Goal: Task Accomplishment & Management: Use online tool/utility

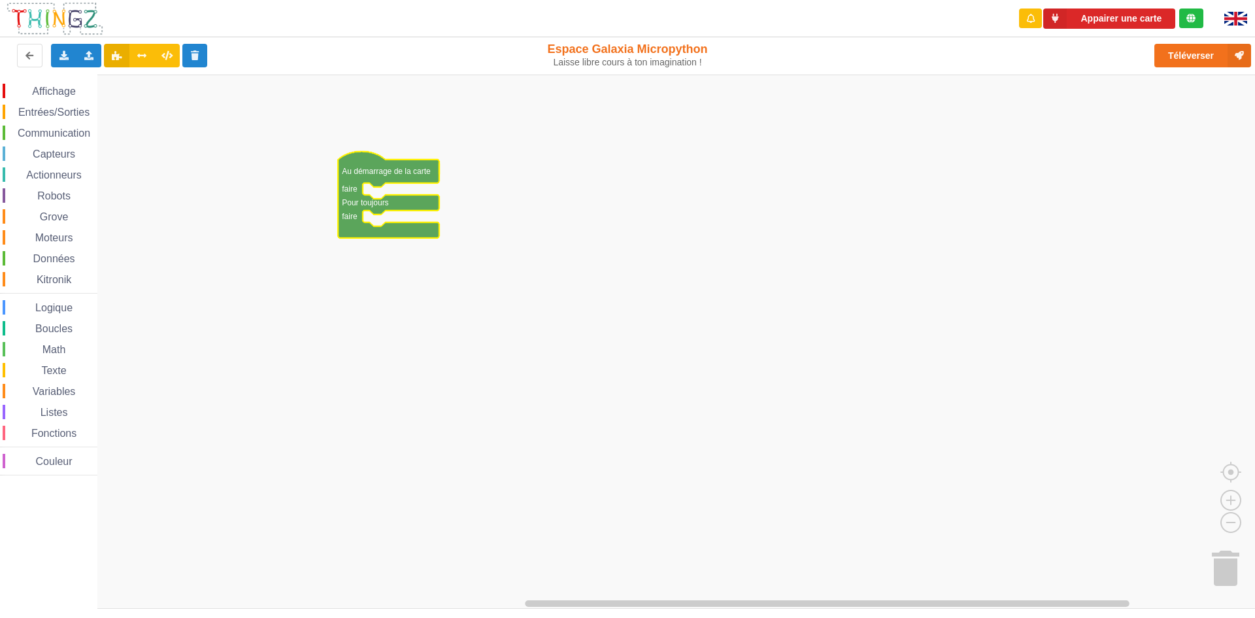
click at [382, 179] on icon "Espace de travail de Blocky" at bounding box center [388, 194] width 101 height 86
click at [778, 246] on rect "Espace de travail de Blocky" at bounding box center [632, 342] width 1264 height 534
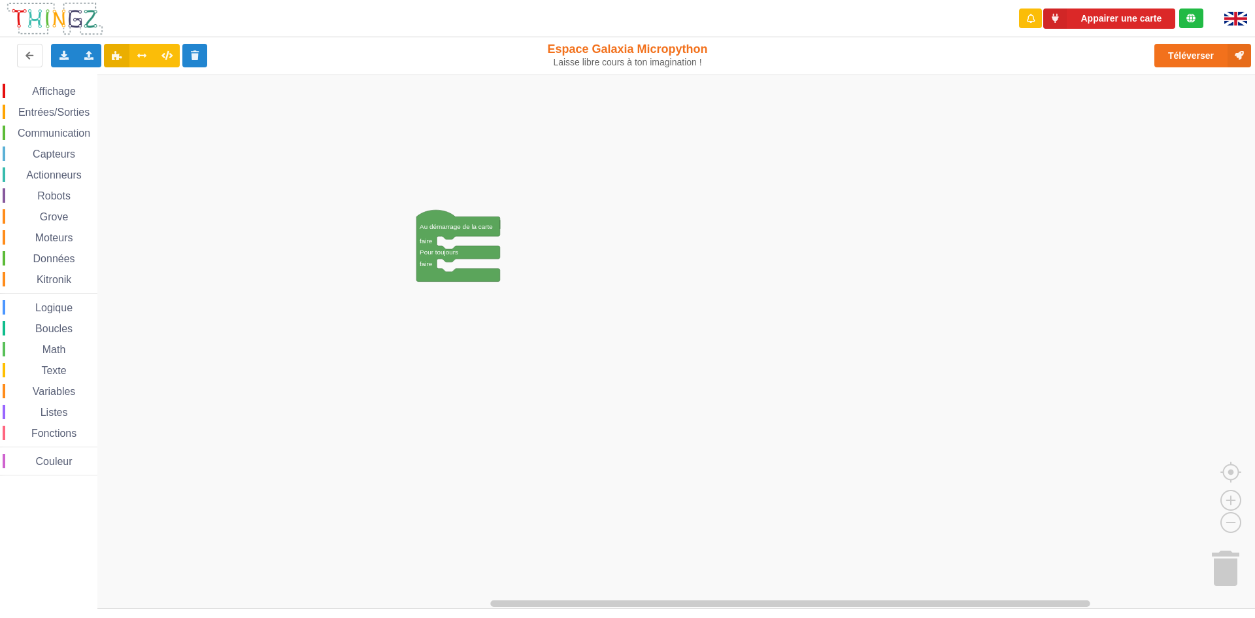
click at [128, 169] on rect "Espace de travail de Blocky" at bounding box center [632, 342] width 1264 height 534
click at [90, 56] on icon at bounding box center [89, 55] width 11 height 8
click at [364, 339] on rect "Espace de travail de Blocky" at bounding box center [632, 342] width 1264 height 534
click at [67, 51] on icon at bounding box center [63, 55] width 11 height 8
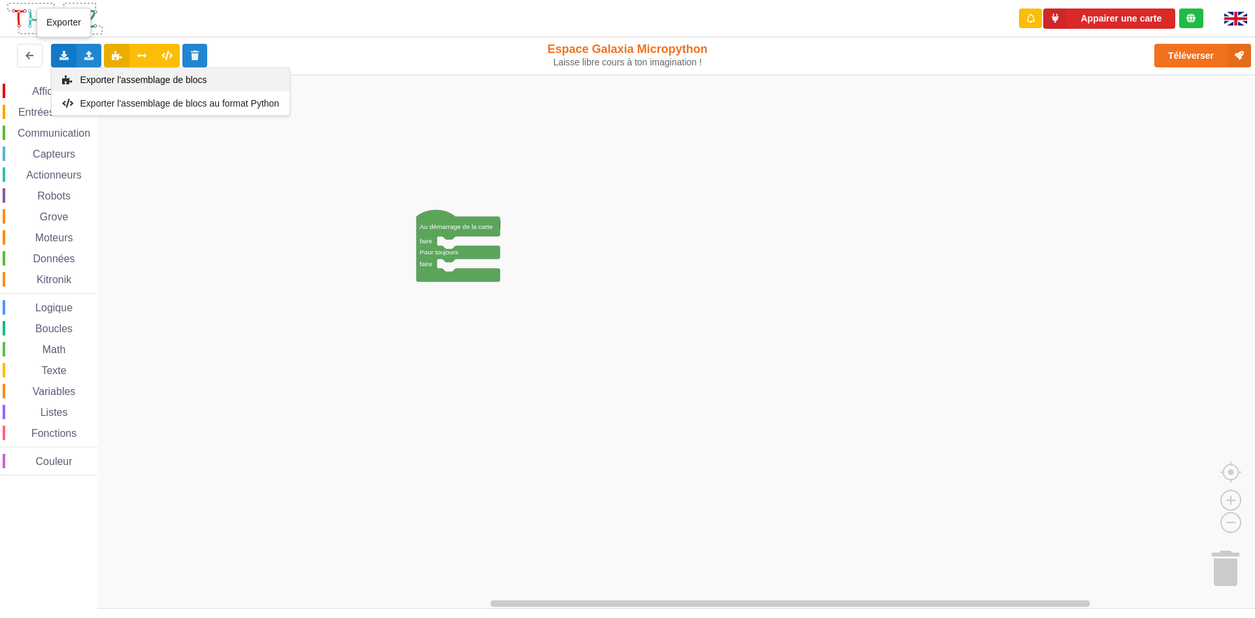
click at [88, 81] on span "Exporter l'assemblage de blocs" at bounding box center [143, 80] width 127 height 10
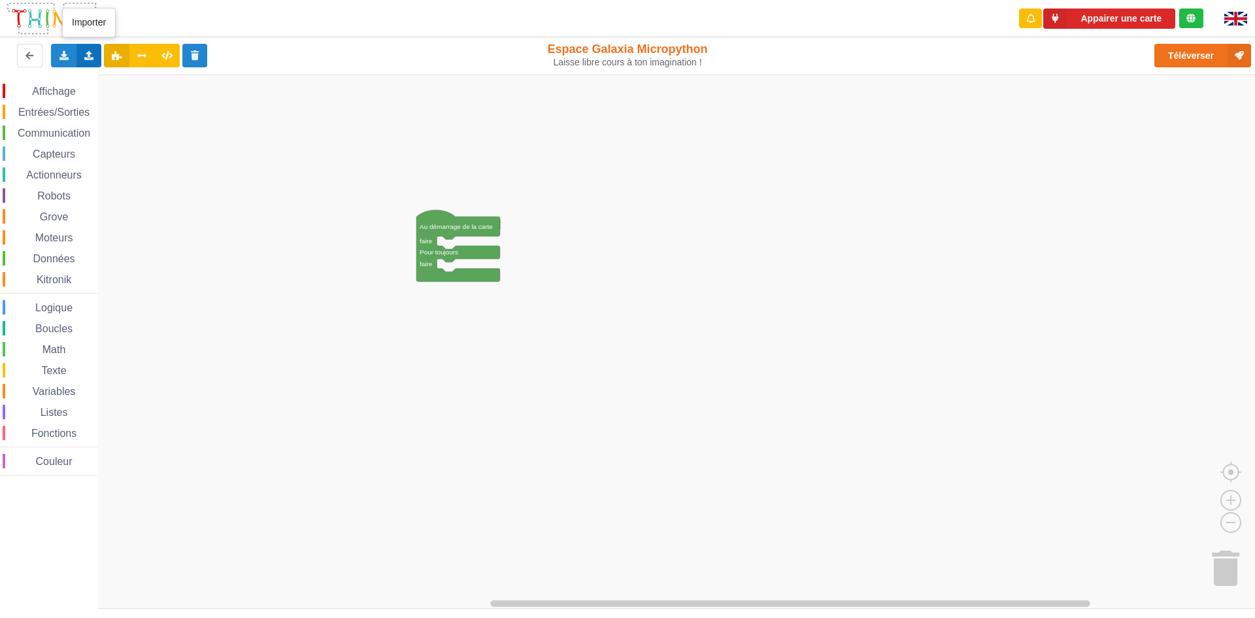
click at [97, 65] on div "Importer un assemblage de blocs Importer du code Python" at bounding box center [88, 56] width 25 height 24
click at [123, 103] on span "Importer du code Python" at bounding box center [162, 103] width 100 height 10
click at [87, 54] on icon at bounding box center [89, 55] width 11 height 8
click at [137, 81] on span "Importer un assemblage de blocs" at bounding box center [179, 80] width 135 height 10
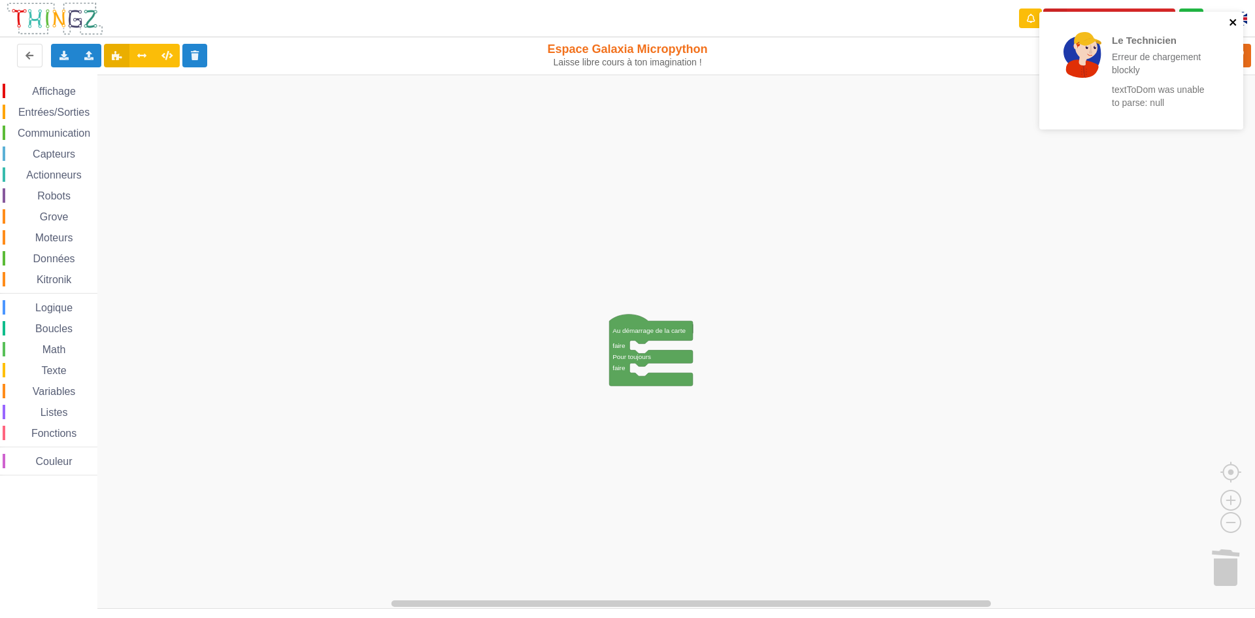
click at [1232, 27] on icon "close" at bounding box center [1233, 22] width 9 height 10
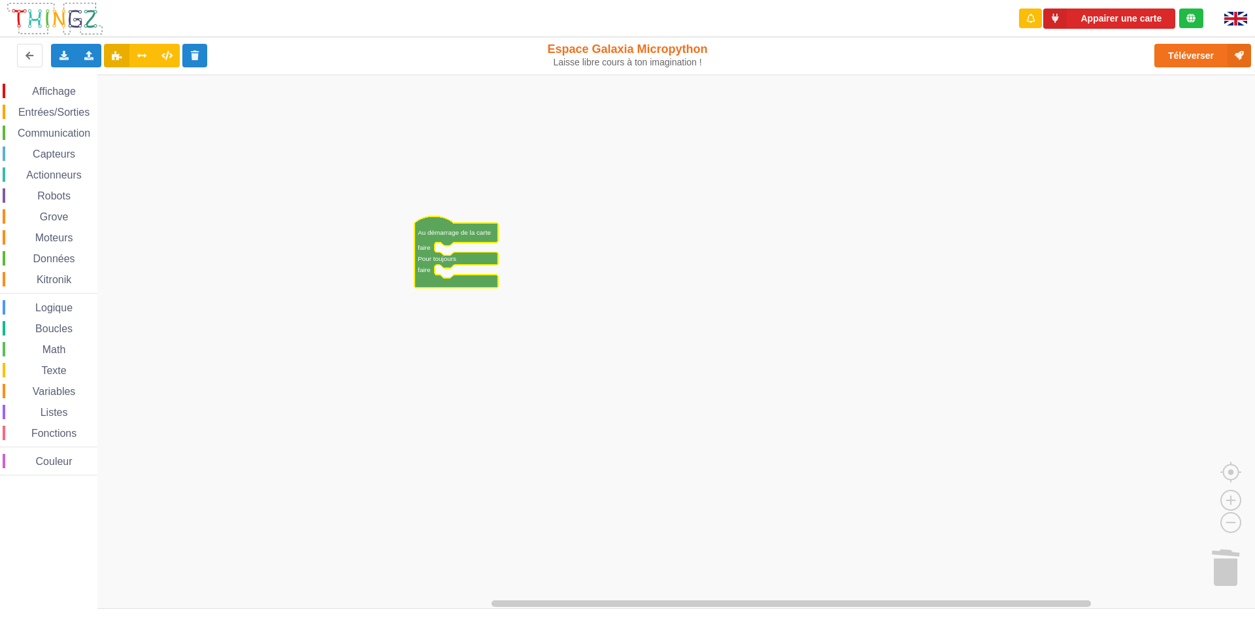
click at [430, 234] on text "Au démarrage de la carte" at bounding box center [454, 232] width 73 height 7
click at [437, 243] on rect "Espace de travail de Blocky" at bounding box center [632, 342] width 1264 height 534
click at [80, 59] on div "Importer un assemblage de blocs Importer du code Python" at bounding box center [88, 56] width 25 height 24
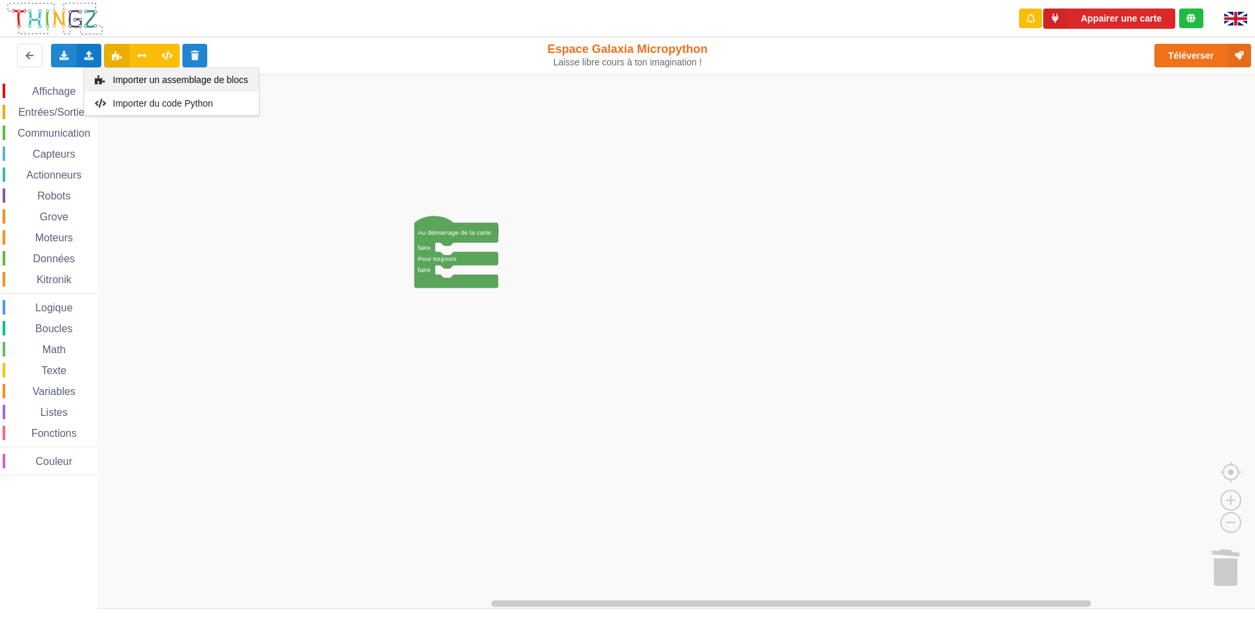
click at [116, 88] on div "Importer un assemblage de blocs" at bounding box center [171, 80] width 175 height 24
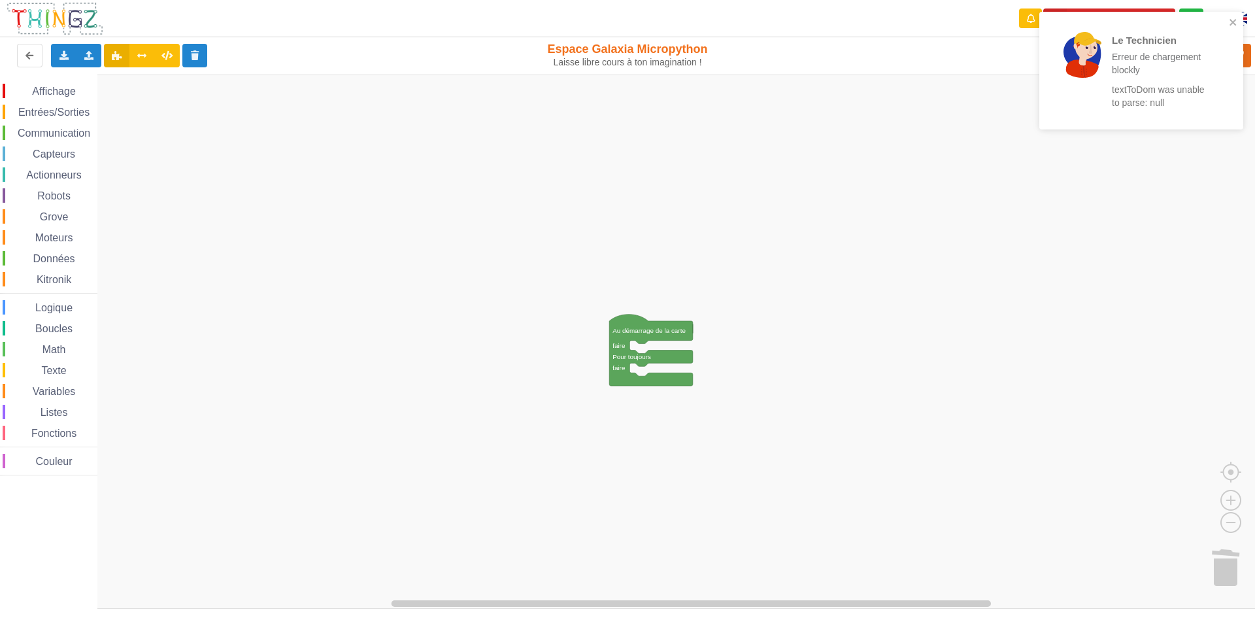
click at [397, 383] on div "Affichage Entrées/Sorties Communication Capteurs Actionneurs Robots Grove Moteu…" at bounding box center [632, 342] width 1264 height 534
click at [1232, 24] on icon "close" at bounding box center [1233, 22] width 7 height 7
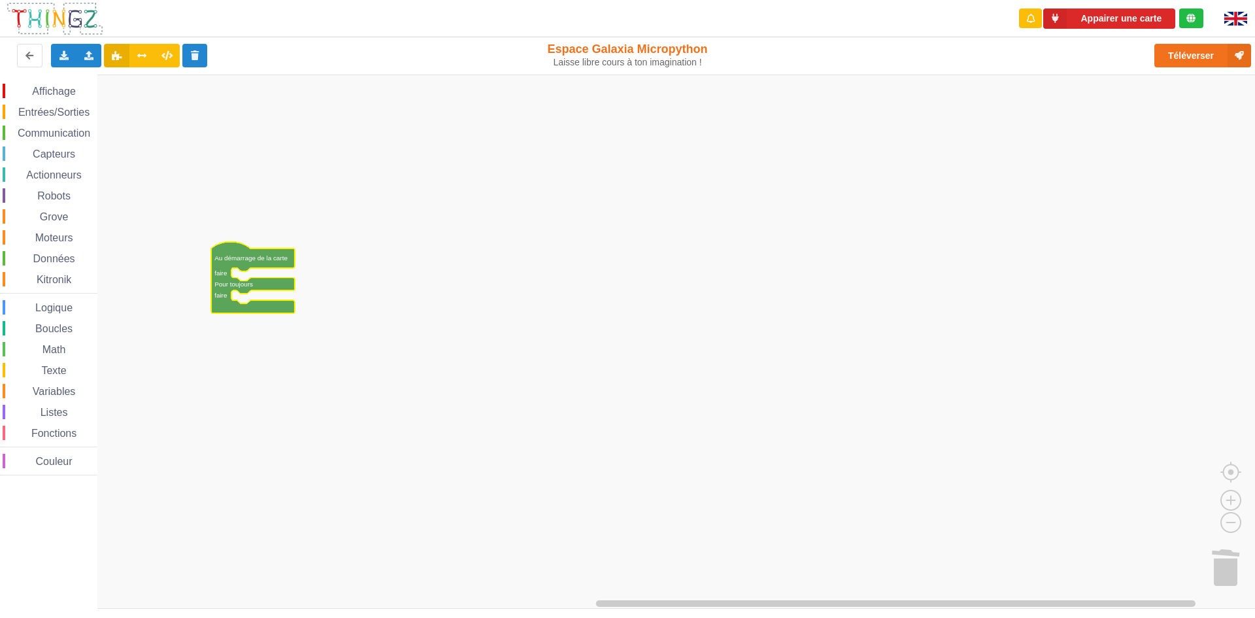
click at [241, 269] on icon "Espace de travail de Blocky" at bounding box center [253, 277] width 84 height 71
click at [23, 88] on span "Espace de travail de Blocky" at bounding box center [25, 91] width 10 height 10
click at [271, 285] on div "Affichage Entrées/Sorties Communication Capteurs Actionneurs Robots Grove Moteu…" at bounding box center [632, 342] width 1264 height 534
click at [69, 97] on div "Affichage" at bounding box center [50, 91] width 95 height 14
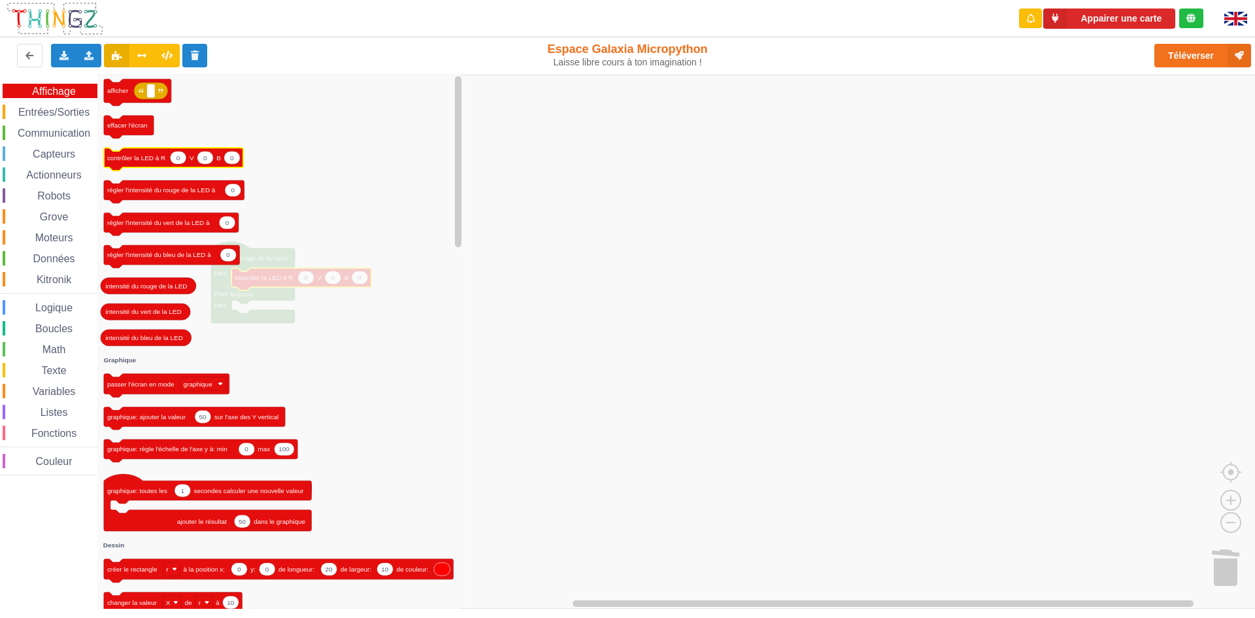
click at [147, 158] on text "contrôler la LED à R" at bounding box center [136, 157] width 58 height 7
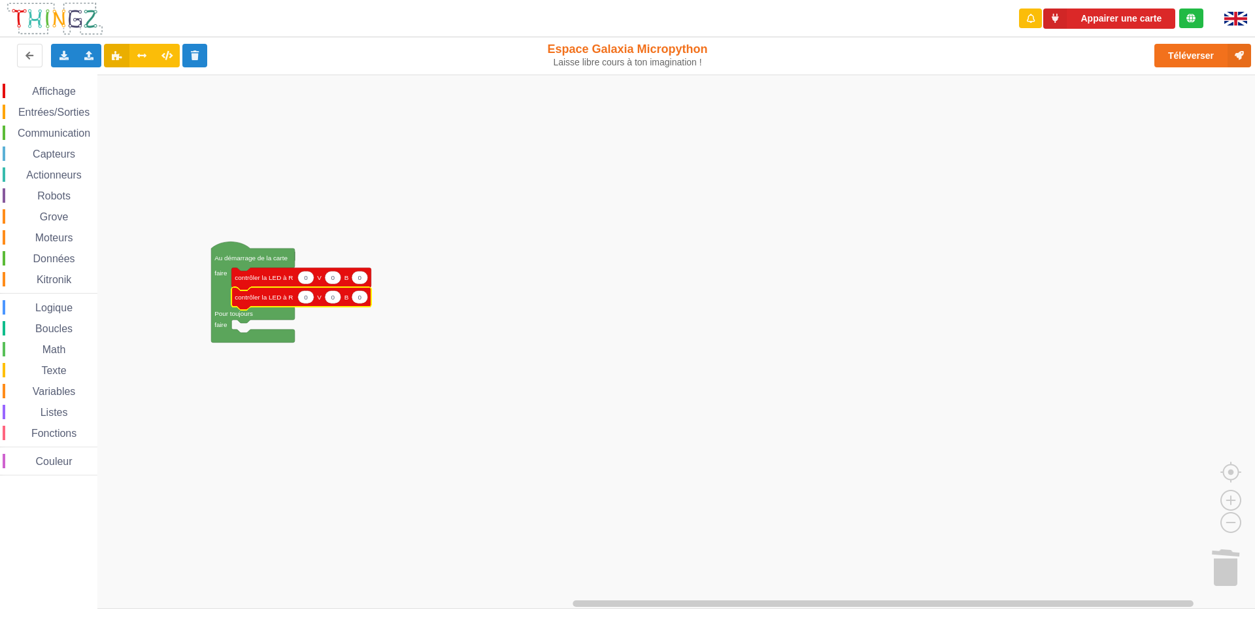
click at [61, 82] on div "Affichage Entrées/Sorties Communication Capteurs Actionneurs Robots Grove Moteu…" at bounding box center [48, 278] width 97 height 407
click at [67, 88] on span "Affichage" at bounding box center [53, 91] width 47 height 11
click at [284, 319] on div "Affichage Entrées/Sorties Communication Capteurs Actionneurs Robots Grove Moteu…" at bounding box center [632, 342] width 1264 height 534
click at [56, 97] on div "Affichage" at bounding box center [50, 91] width 95 height 14
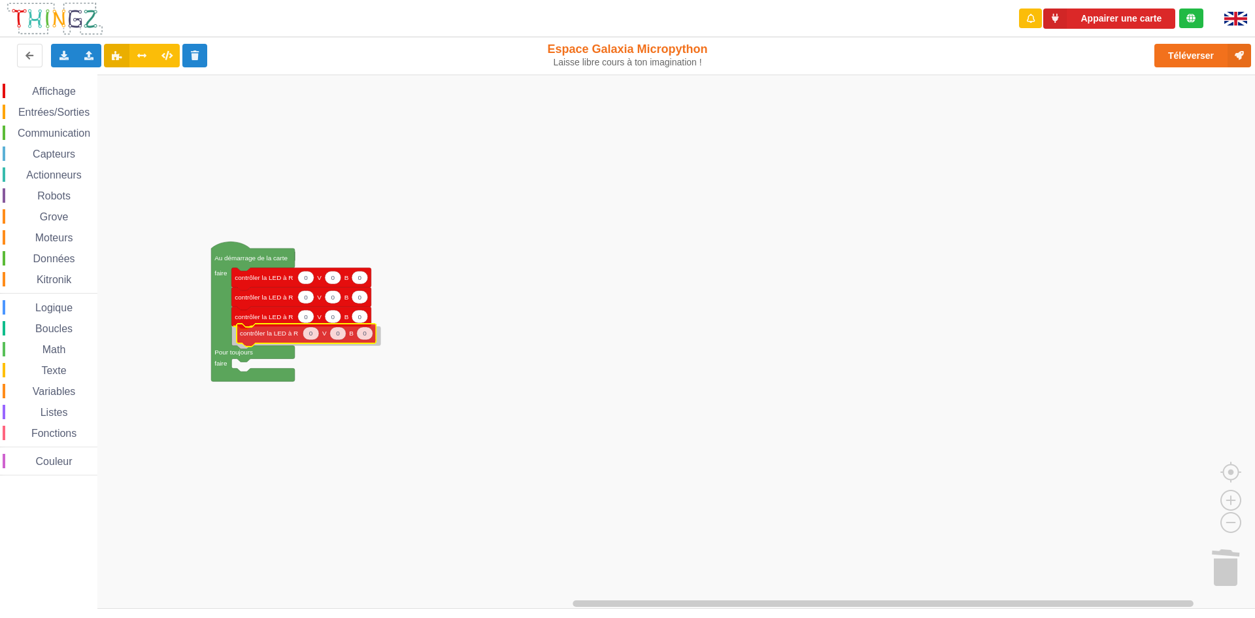
click at [274, 343] on div "Affichage Entrées/Sorties Communication Capteurs Actionneurs Robots Grove Moteu…" at bounding box center [632, 342] width 1264 height 534
click at [61, 114] on span "Entrées/Sorties" at bounding box center [53, 112] width 75 height 11
click at [635, 273] on div "Affichage Entrées/Sorties Communication Capteurs Actionneurs Robots Grove Moteu…" at bounding box center [632, 342] width 1264 height 534
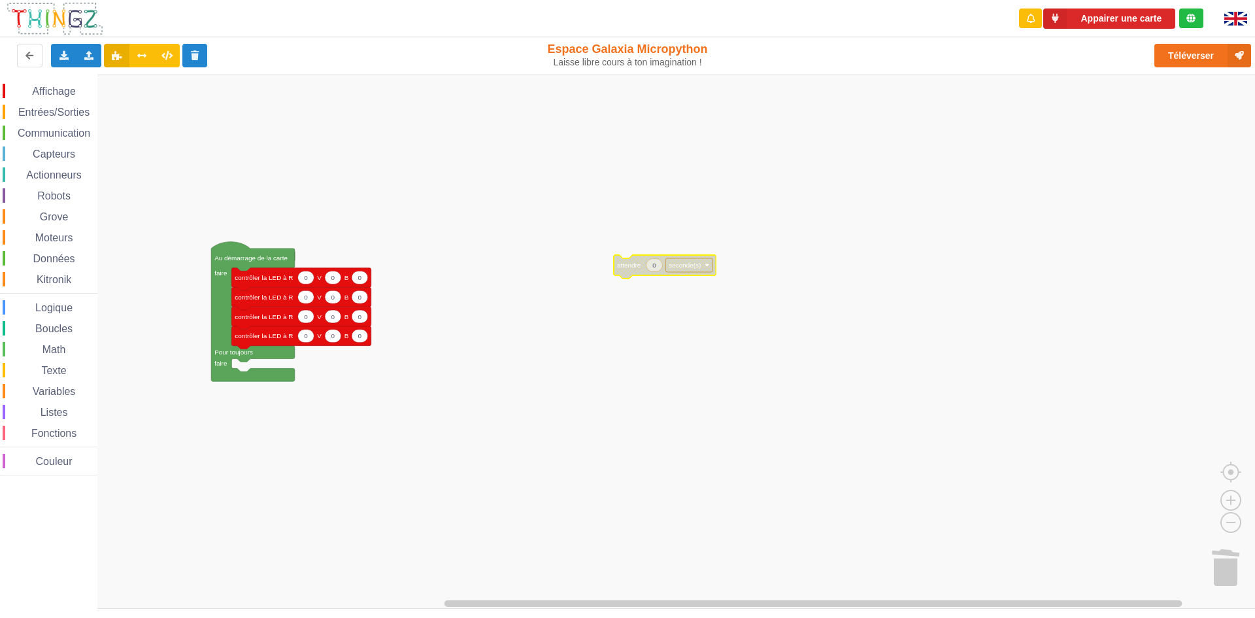
click at [58, 105] on div "Entrées/Sorties" at bounding box center [50, 112] width 95 height 14
click at [599, 216] on div "Affichage Entrées/Sorties Communication Capteurs Actionneurs Robots Grove Moteu…" at bounding box center [632, 342] width 1264 height 534
click at [56, 110] on span "Entrées/Sorties" at bounding box center [53, 112] width 75 height 11
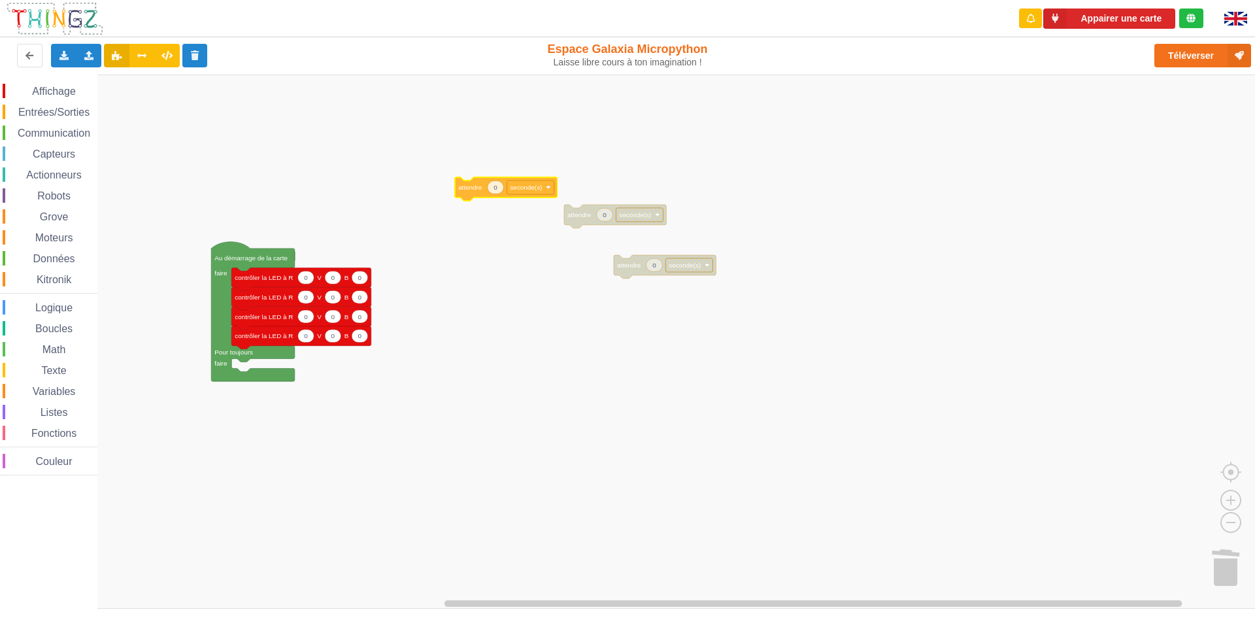
click at [510, 199] on div "Affichage Entrées/Sorties Communication Capteurs Actionneurs Robots Grove Moteu…" at bounding box center [632, 342] width 1264 height 534
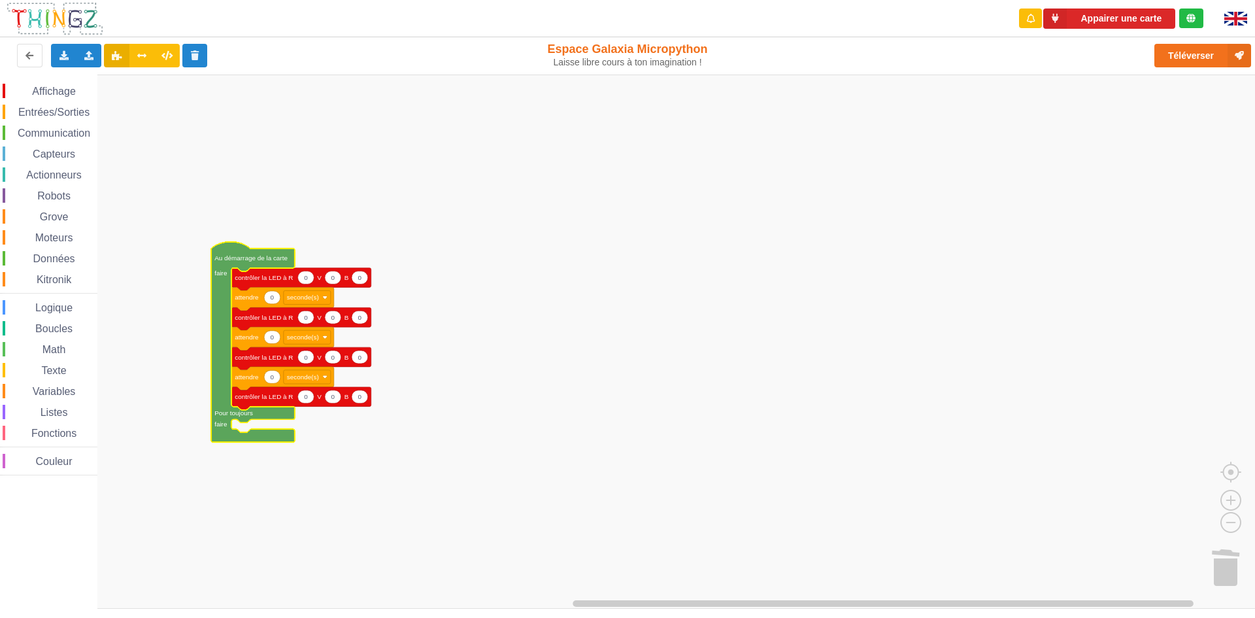
click at [253, 264] on icon "Espace de travail de Blocky" at bounding box center [253, 342] width 84 height 201
click at [66, 52] on icon at bounding box center [63, 55] width 11 height 8
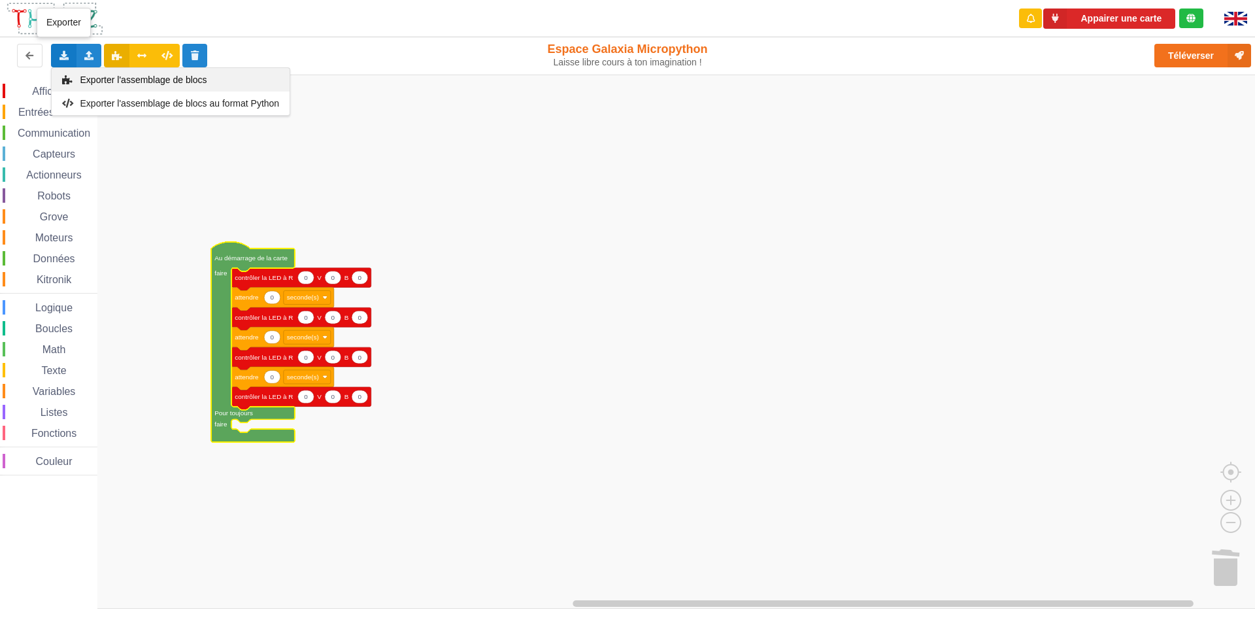
click at [146, 78] on span "Exporter l'assemblage de blocs" at bounding box center [143, 80] width 127 height 10
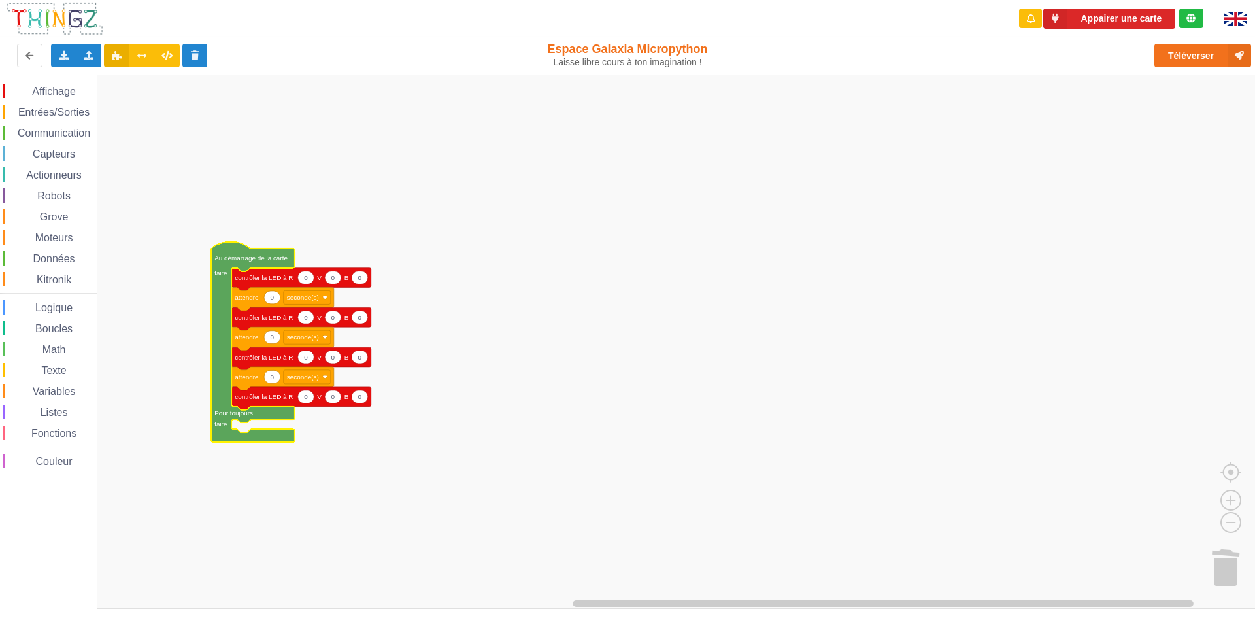
click at [207, 345] on rect "Espace de travail de Blocky" at bounding box center [632, 342] width 1264 height 534
click at [265, 252] on icon "Espace de travail de Blocky" at bounding box center [253, 342] width 84 height 201
click at [59, 56] on icon at bounding box center [63, 55] width 11 height 8
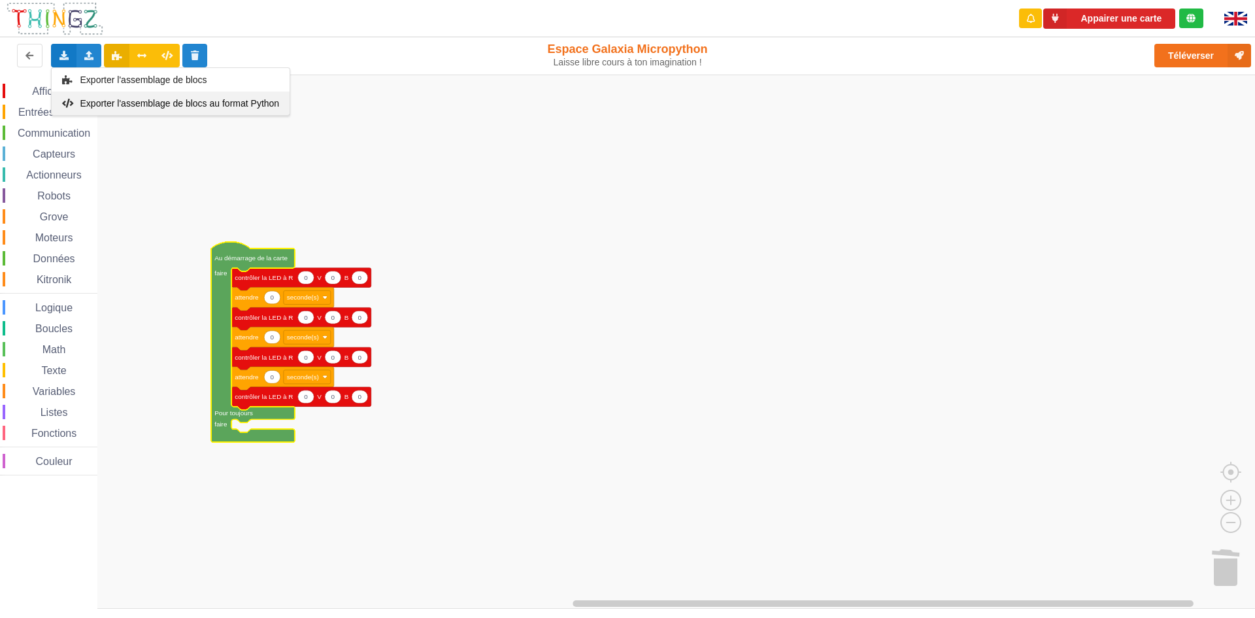
click at [130, 101] on span "Exporter l'assemblage de blocs au format Python" at bounding box center [179, 103] width 199 height 10
click at [486, 160] on rect "Espace de travail de Blocky" at bounding box center [632, 342] width 1264 height 534
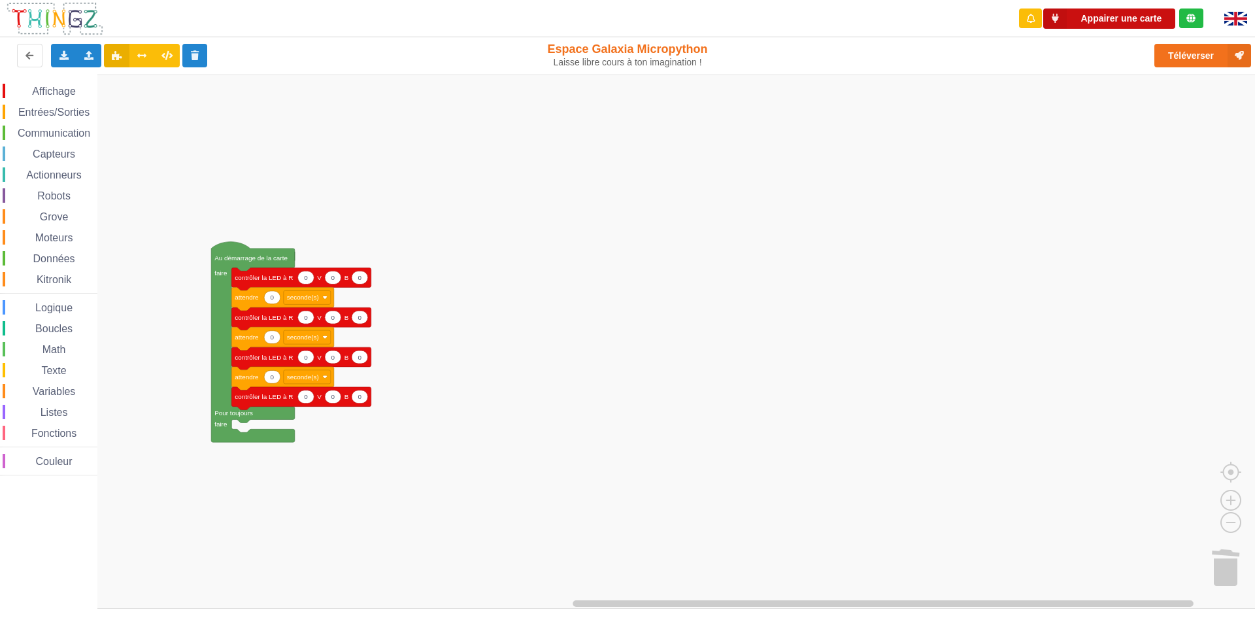
click at [1095, 16] on button "Appairer une carte" at bounding box center [1109, 18] width 132 height 20
click at [303, 279] on icon "Espace de travail de Blocky" at bounding box center [306, 277] width 16 height 13
type input "255"
click at [338, 278] on text "0" at bounding box center [337, 277] width 4 height 7
type input "255"
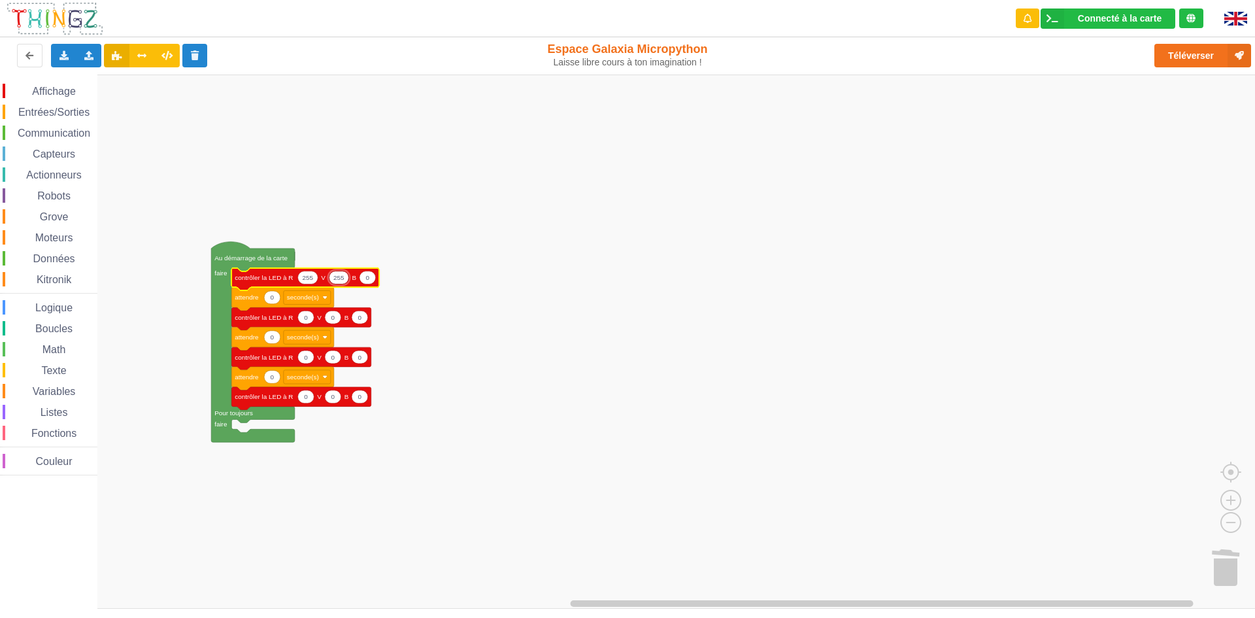
click at [369, 276] on icon "Espace de travail de Blocky" at bounding box center [368, 277] width 16 height 13
type input "255"
click at [273, 304] on icon "Espace de travail de Blocky" at bounding box center [282, 299] width 102 height 24
click at [273, 297] on text "0" at bounding box center [273, 297] width 4 height 7
type input "1"
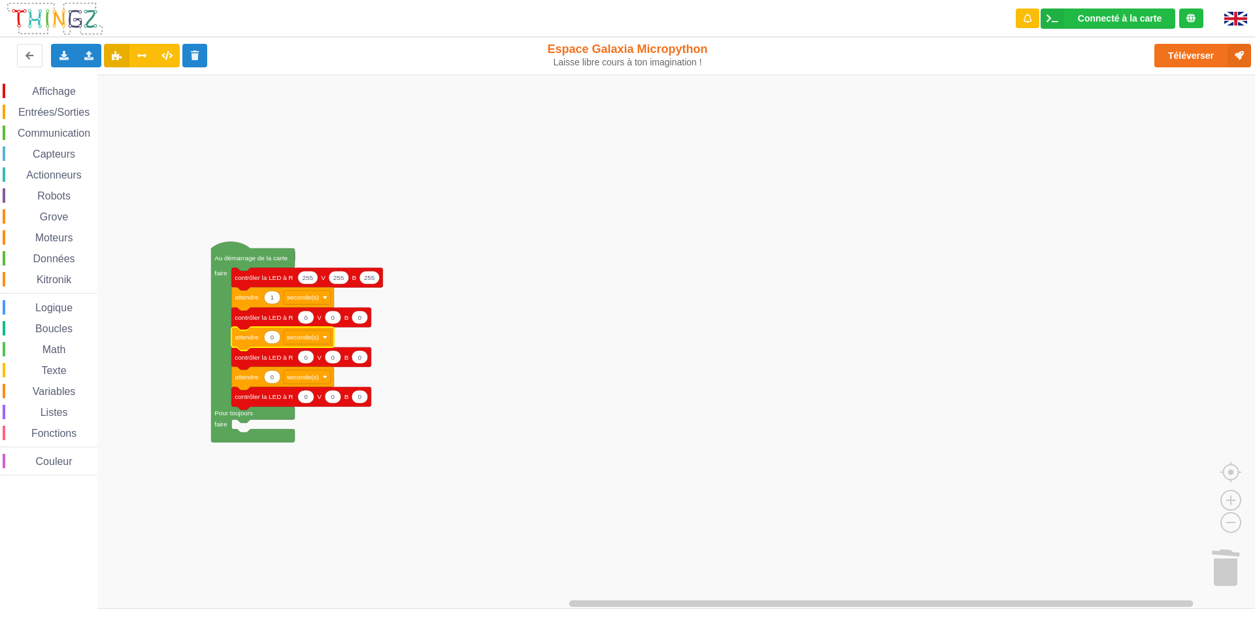
click at [272, 340] on text "0" at bounding box center [273, 336] width 4 height 7
type input "1"
click at [307, 359] on text "0" at bounding box center [306, 356] width 4 height 7
type input "255"
click at [338, 358] on text "0" at bounding box center [337, 356] width 4 height 7
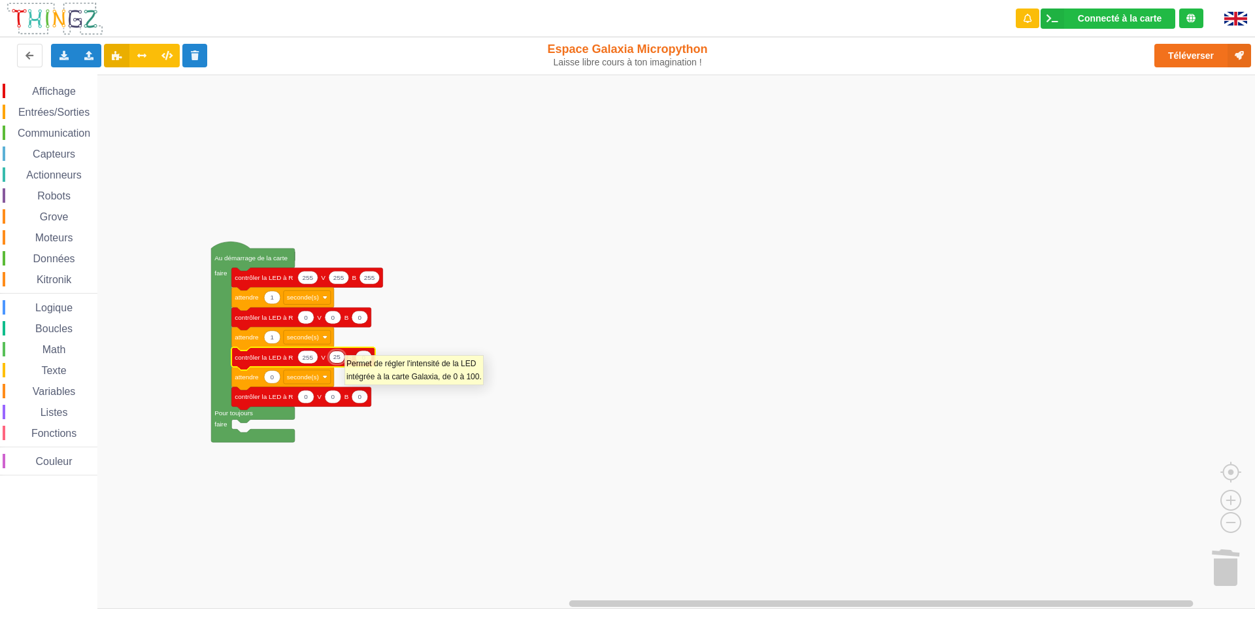
type input "255"
click at [368, 359] on text "0" at bounding box center [367, 356] width 4 height 7
type input "255"
click at [271, 379] on text "0" at bounding box center [273, 376] width 4 height 7
type input "1"
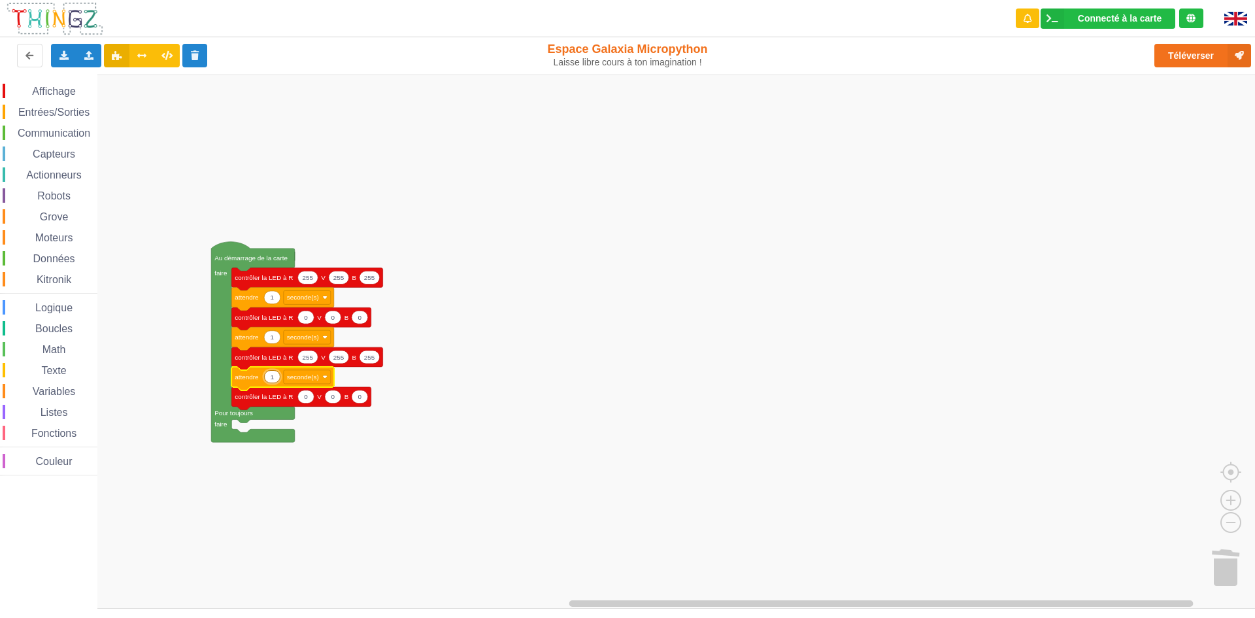
click at [577, 481] on rect "Espace de travail de Blocky" at bounding box center [632, 342] width 1264 height 534
click at [265, 254] on text "Au démarrage de la carte" at bounding box center [250, 257] width 73 height 7
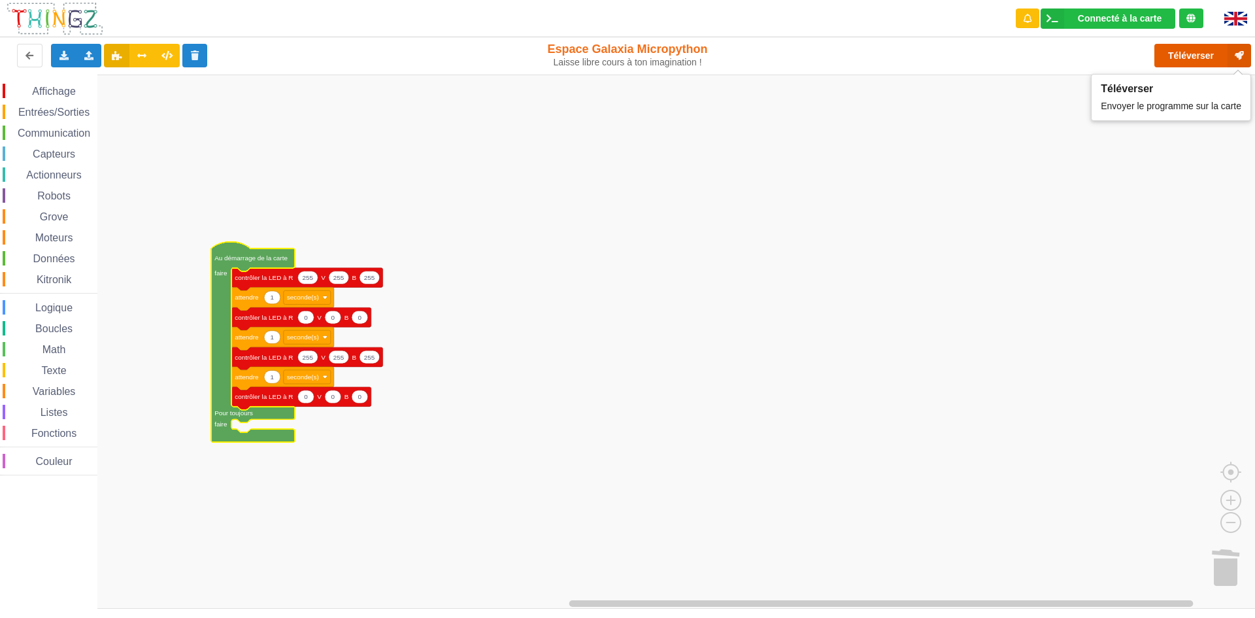
click at [1197, 53] on button "Téléverser" at bounding box center [1203, 56] width 97 height 24
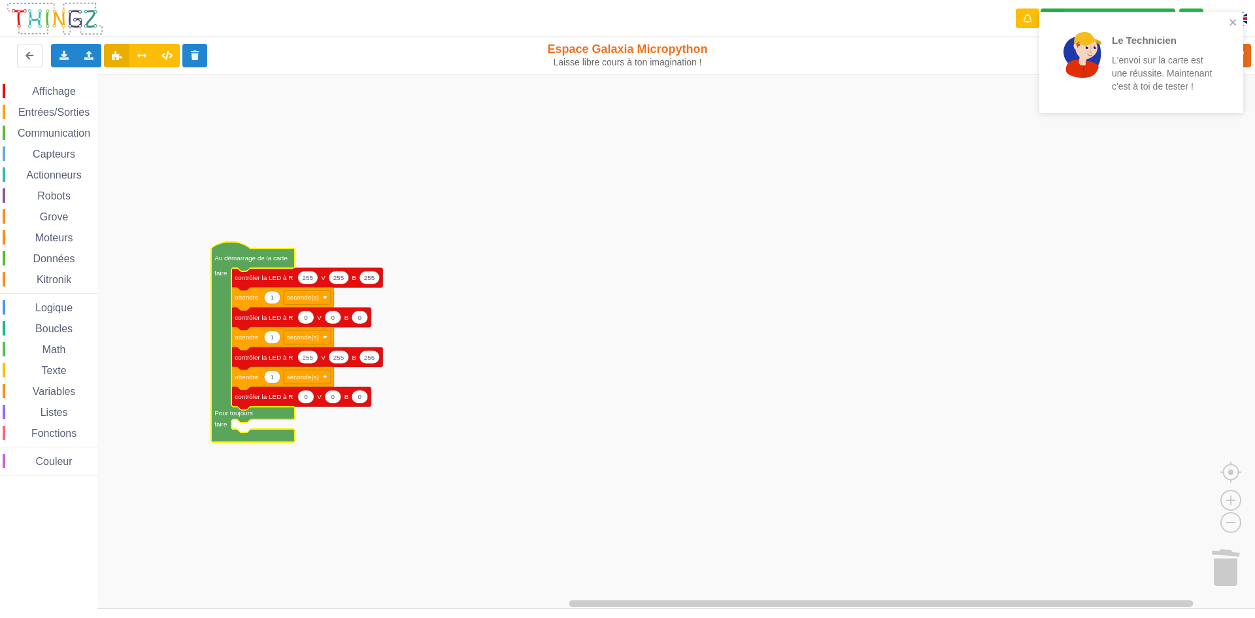
click at [267, 261] on text "Au démarrage de la carte" at bounding box center [250, 257] width 73 height 7
click at [297, 290] on icon "Espace de travail de Blocky" at bounding box center [282, 299] width 102 height 24
click at [280, 278] on text "contrôler la LED à R" at bounding box center [264, 277] width 58 height 7
click at [265, 266] on icon "Espace de travail de Blocky" at bounding box center [253, 342] width 84 height 201
click at [1066, 187] on rect "Espace de travail de Blocky" at bounding box center [632, 342] width 1264 height 534
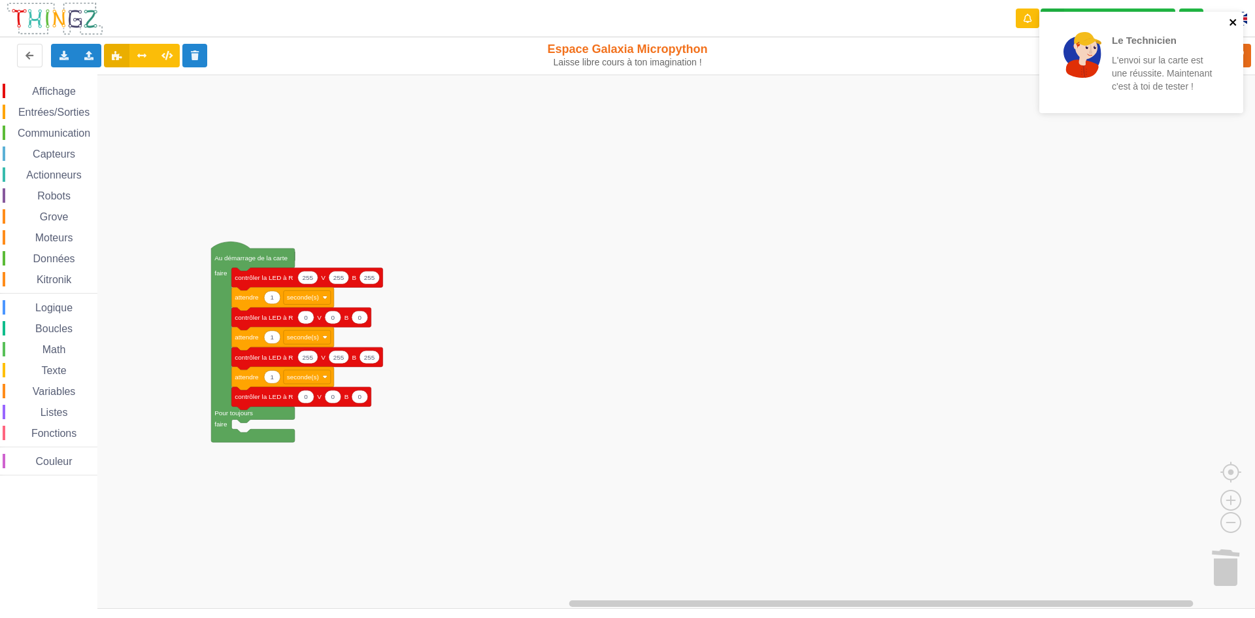
click at [1230, 23] on icon "close" at bounding box center [1233, 22] width 9 height 10
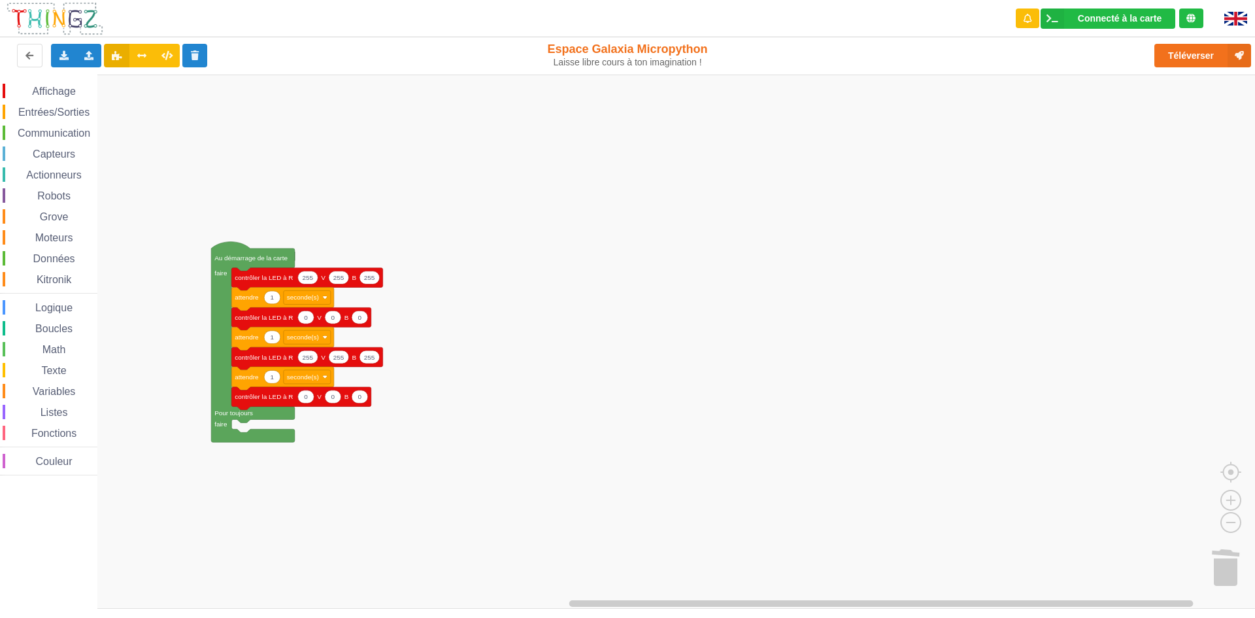
click at [1182, 56] on div "Le Technicien L'envoi sur la carte est une réussite. Maintenant c'est à toi de …" at bounding box center [628, 300] width 1274 height 618
click at [1182, 56] on button "Téléverser" at bounding box center [1203, 56] width 97 height 24
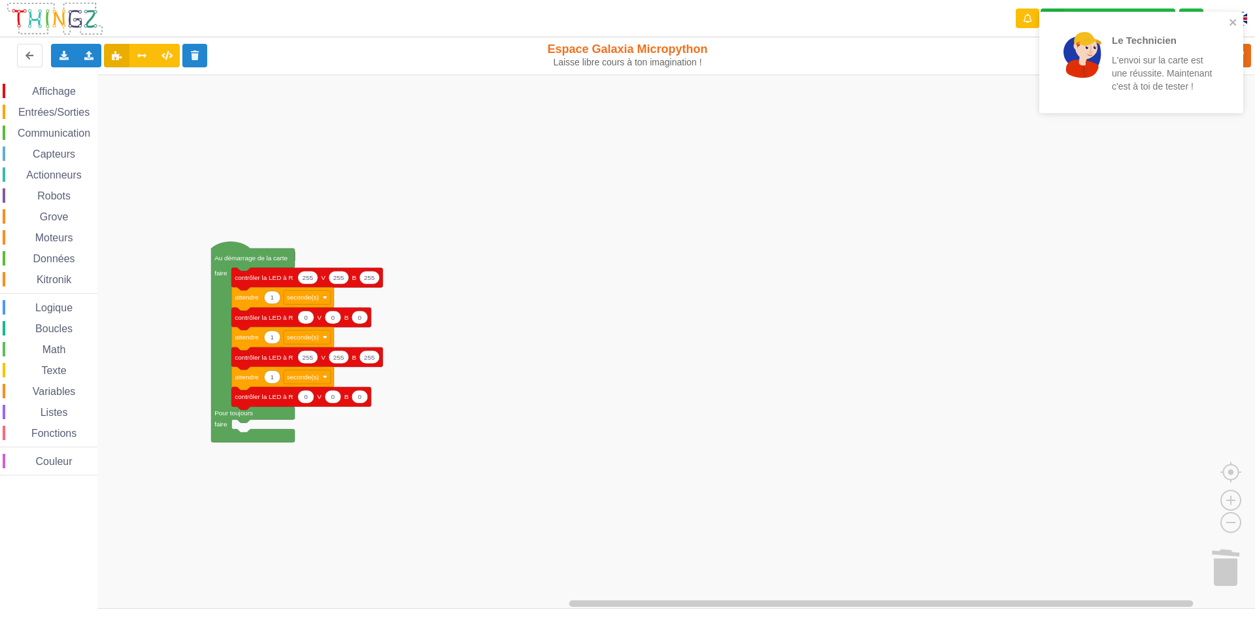
click at [896, 171] on rect "Espace de travail de Blocky" at bounding box center [632, 342] width 1264 height 534
click at [1230, 22] on icon "close" at bounding box center [1233, 22] width 9 height 10
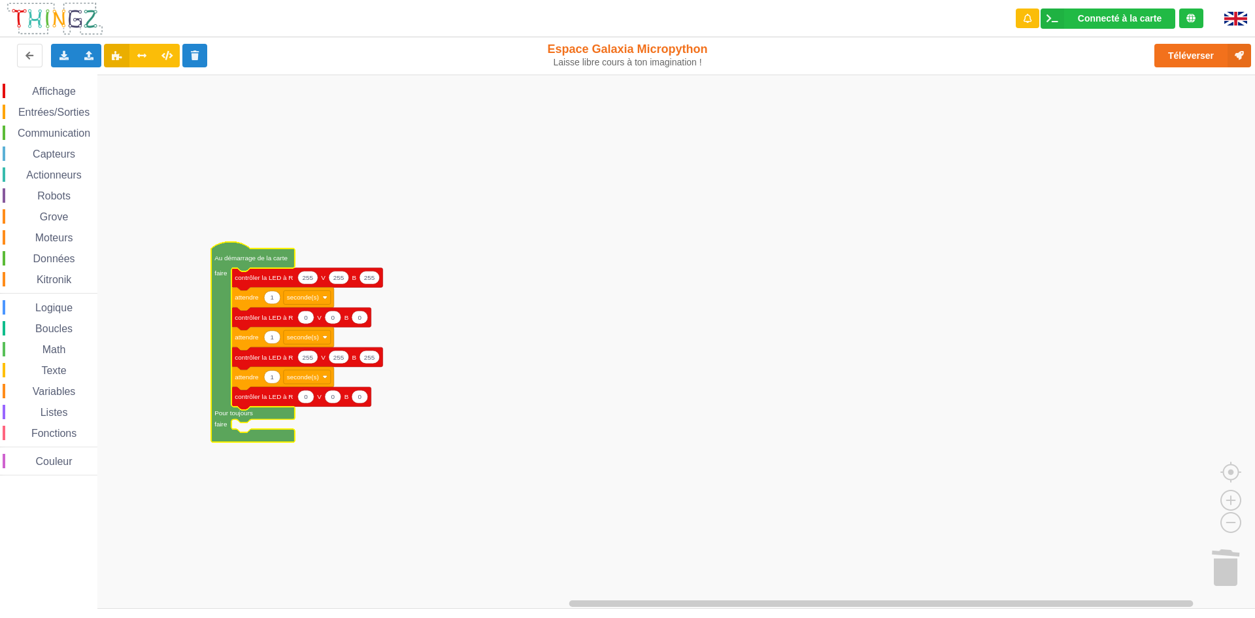
click at [262, 257] on text "Au démarrage de la carte" at bounding box center [250, 257] width 73 height 7
click at [75, 154] on span "Capteurs" at bounding box center [54, 153] width 46 height 11
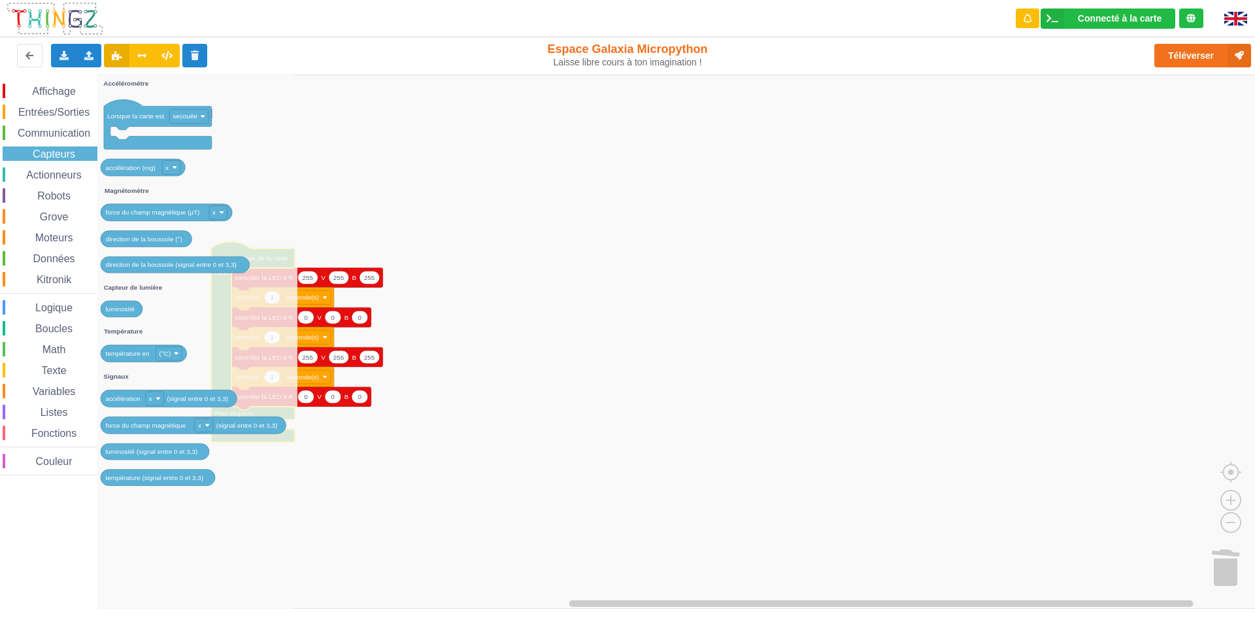
click at [63, 165] on div "Affichage Entrées/Sorties Communication Capteurs Actionneurs Robots Grove Moteu…" at bounding box center [48, 280] width 97 height 392
click at [55, 212] on span "Grove" at bounding box center [54, 216] width 33 height 11
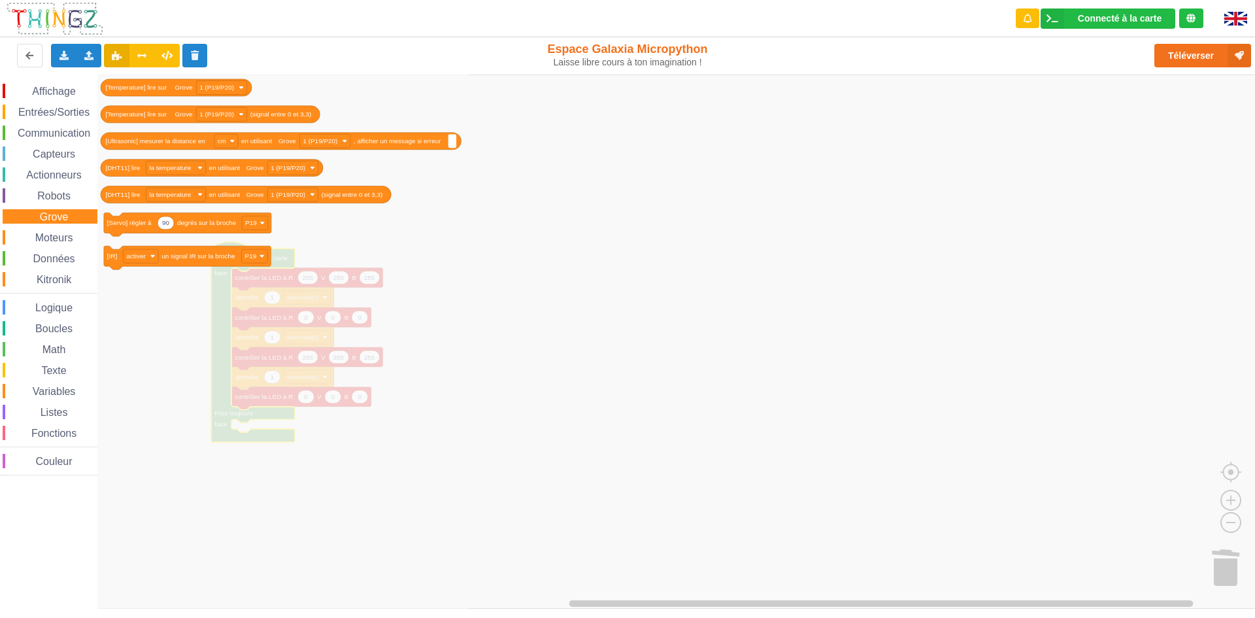
click at [69, 246] on div "Affichage Entrées/Sorties Communication Capteurs Actionneurs Robots Grove Moteu…" at bounding box center [48, 280] width 97 height 392
click at [59, 236] on span "Moteurs" at bounding box center [54, 237] width 42 height 11
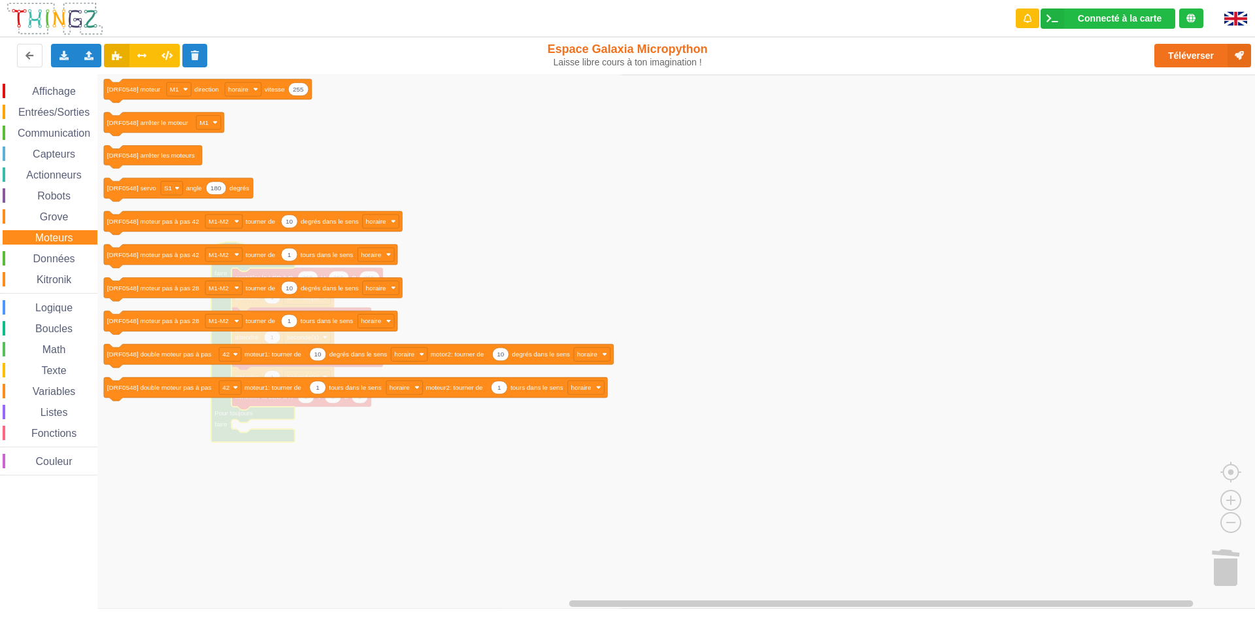
click at [75, 258] on span "Données" at bounding box center [54, 258] width 46 height 11
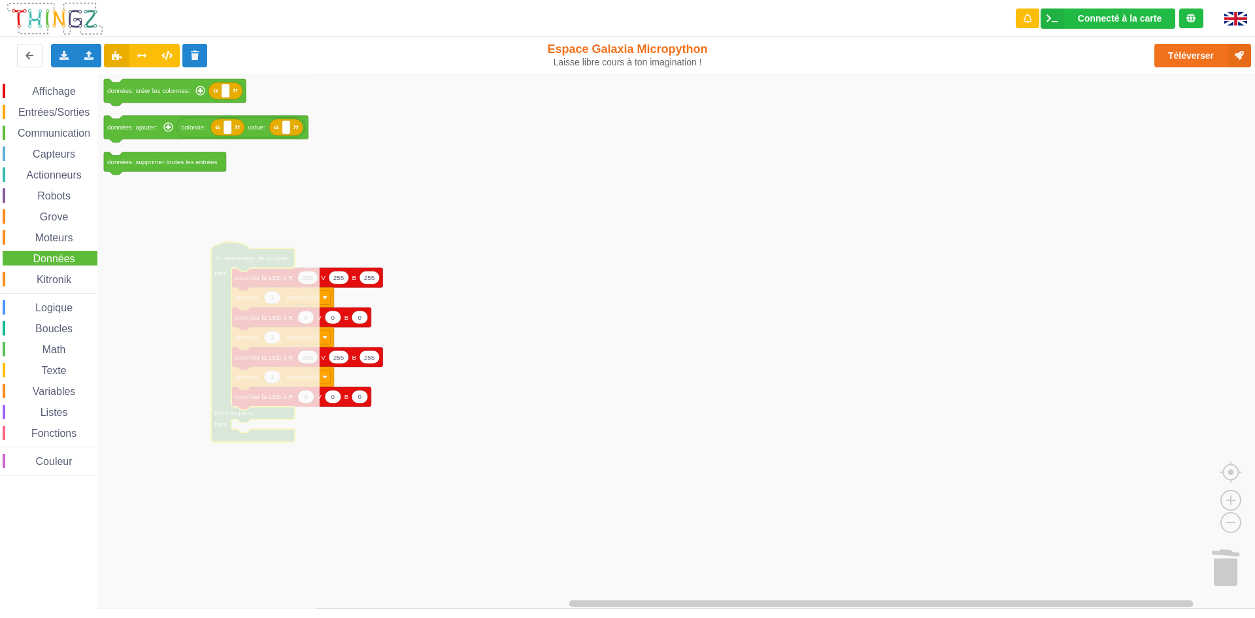
click at [73, 310] on span "Logique" at bounding box center [53, 307] width 41 height 11
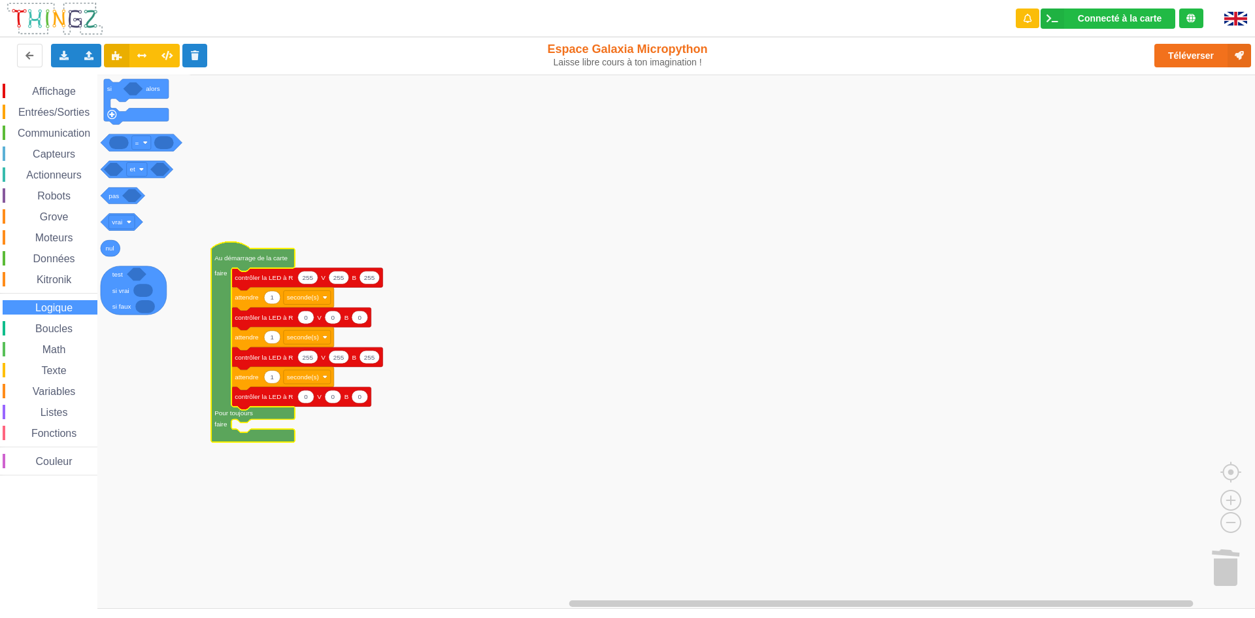
click at [80, 326] on div "Boucles" at bounding box center [50, 328] width 95 height 14
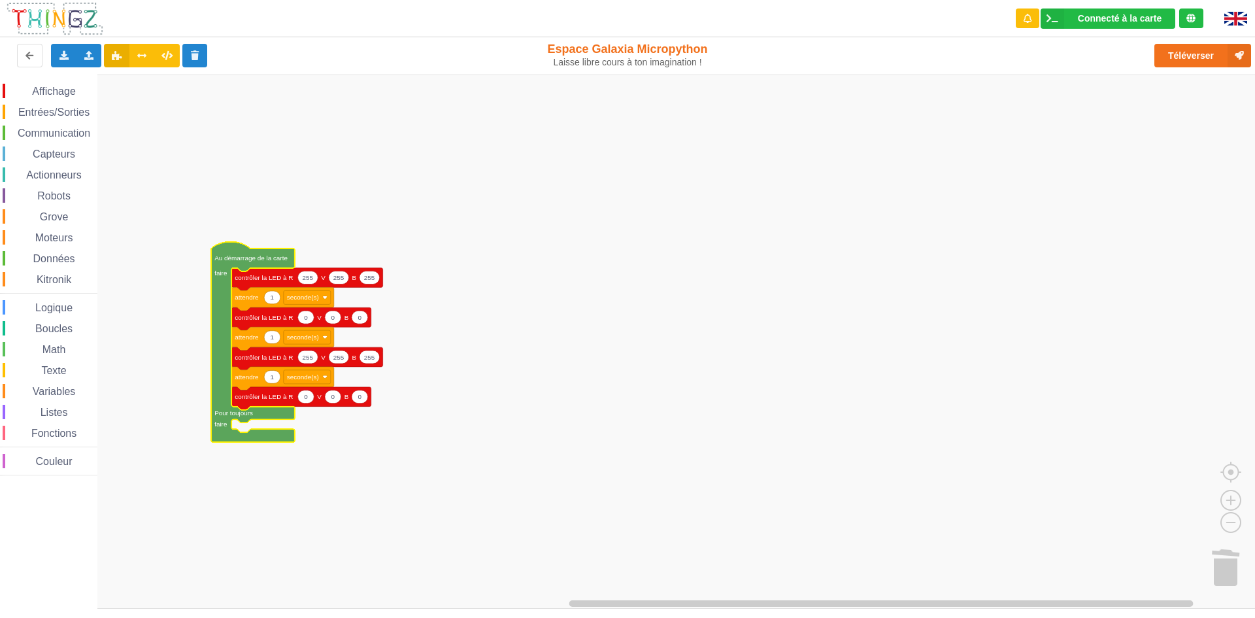
click at [457, 331] on rect "Espace de travail de Blocky" at bounding box center [632, 342] width 1264 height 534
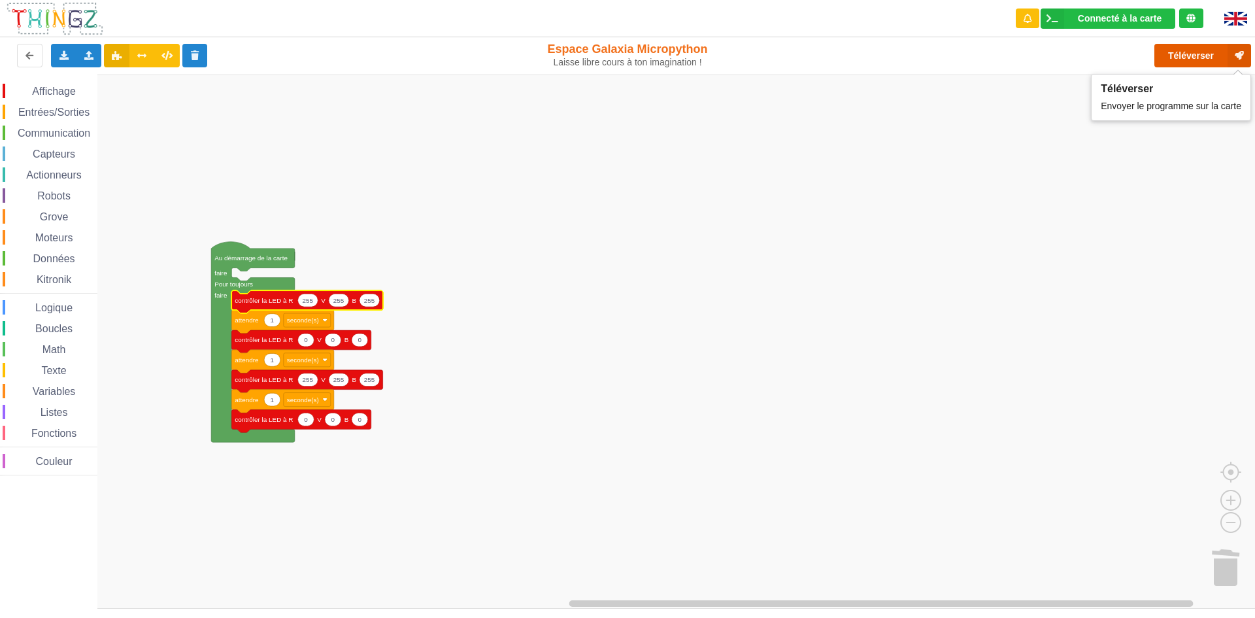
click at [1192, 53] on button "Téléverser" at bounding box center [1203, 56] width 97 height 24
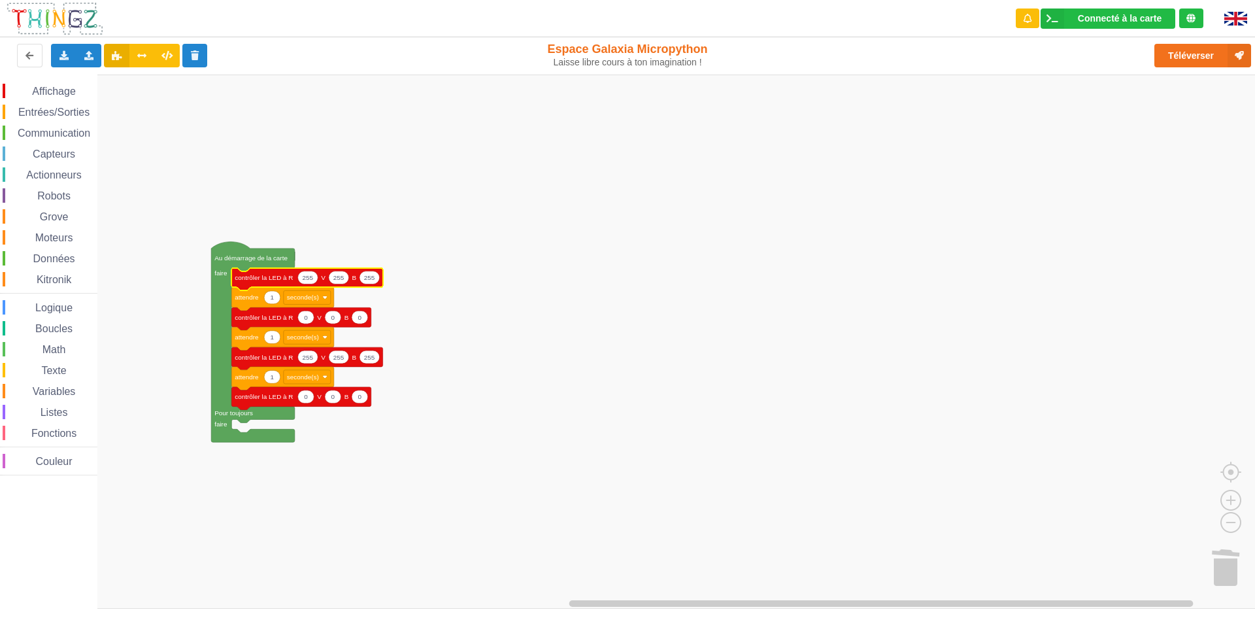
click at [262, 265] on icon "Espace de travail de Blocky" at bounding box center [253, 342] width 84 height 201
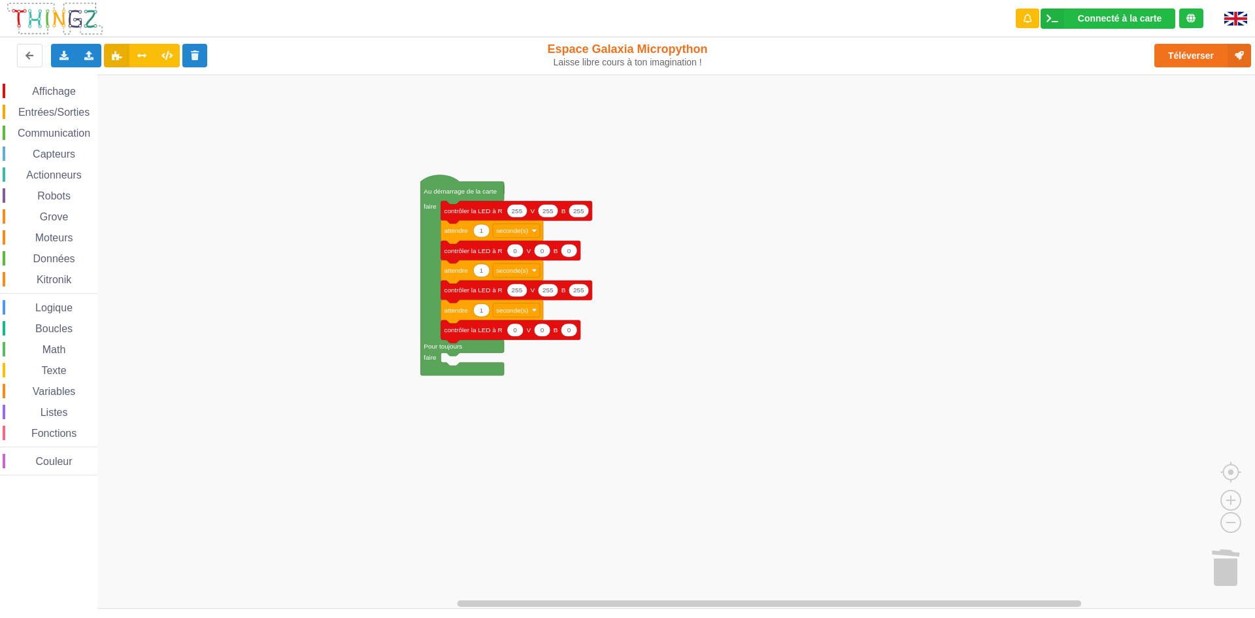
click at [466, 179] on div "Affichage Entrées/Sorties Communication Capteurs Actionneurs Robots Grove Moteu…" at bounding box center [632, 342] width 1264 height 534
click at [1177, 239] on rect "Espace de travail de Blocky" at bounding box center [632, 342] width 1264 height 534
click at [1234, 25] on img at bounding box center [1235, 19] width 23 height 14
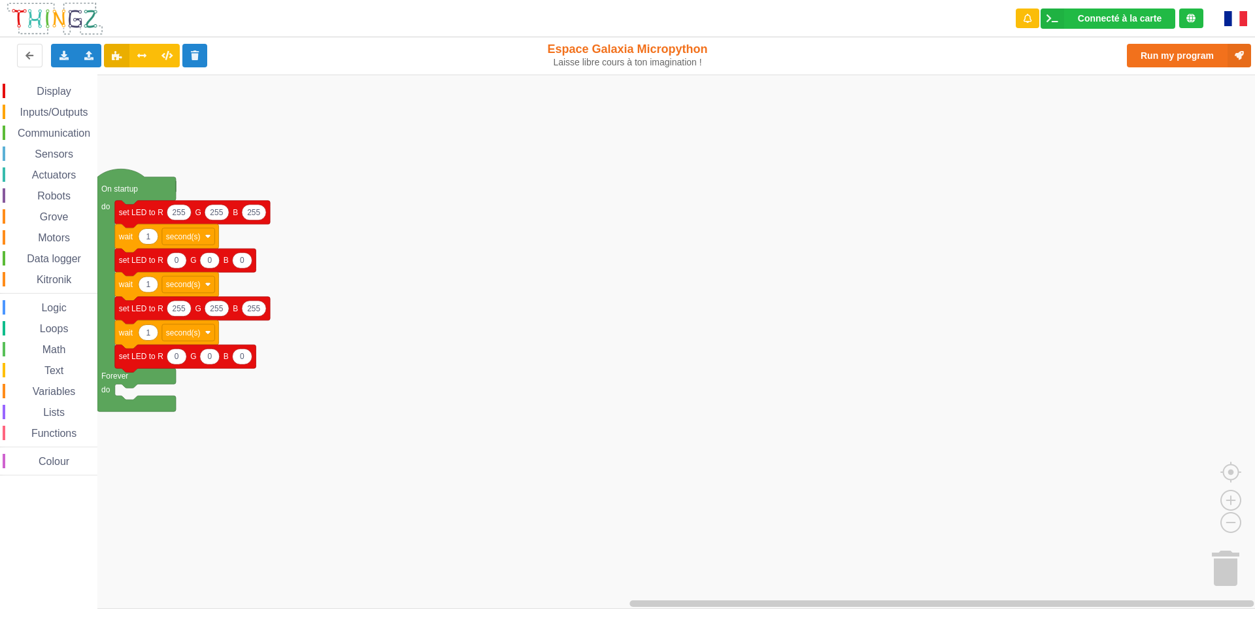
click at [1246, 14] on img at bounding box center [1235, 18] width 23 height 15
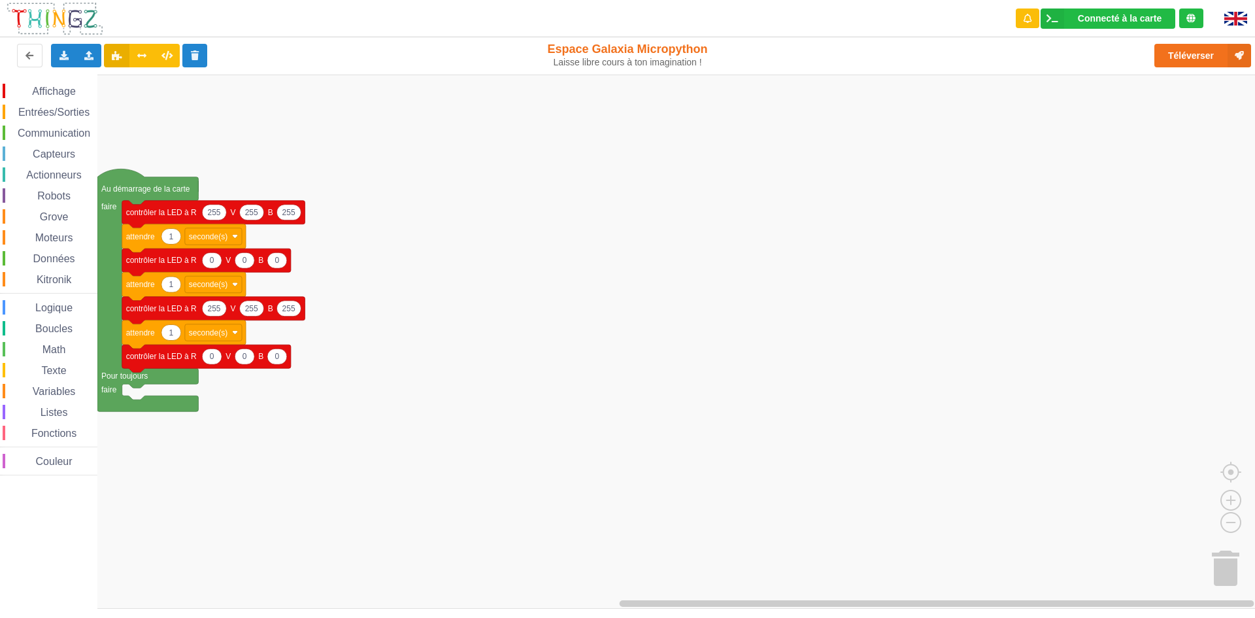
click at [1243, 24] on img at bounding box center [1235, 19] width 23 height 14
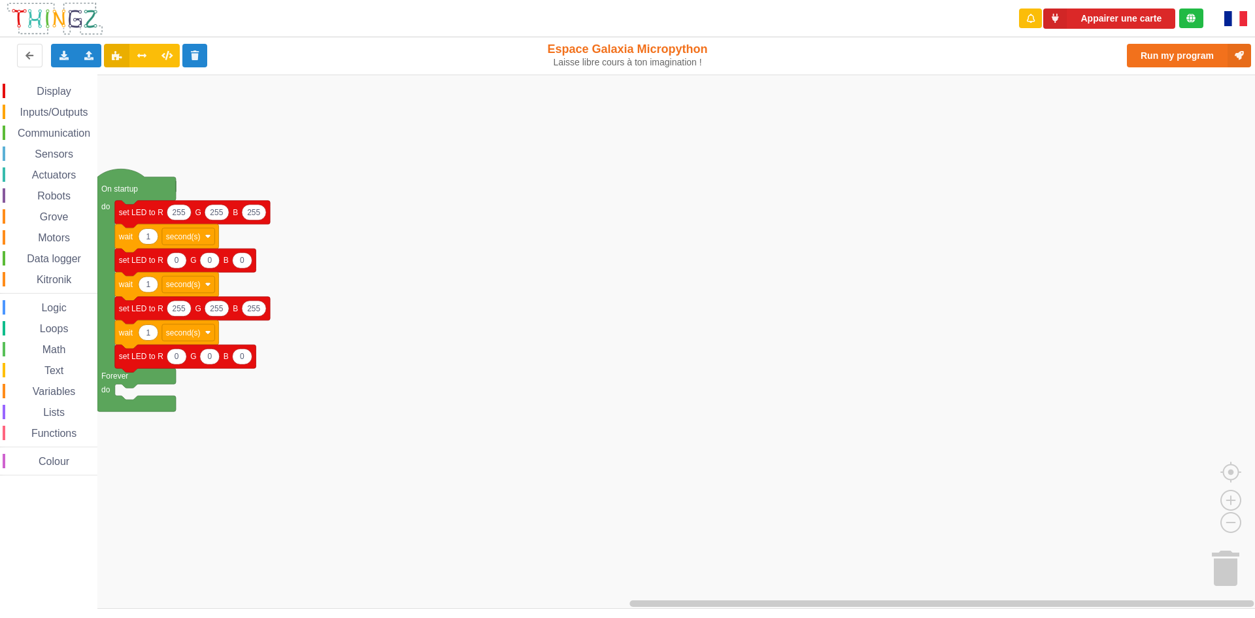
click at [1243, 24] on img at bounding box center [1235, 18] width 23 height 15
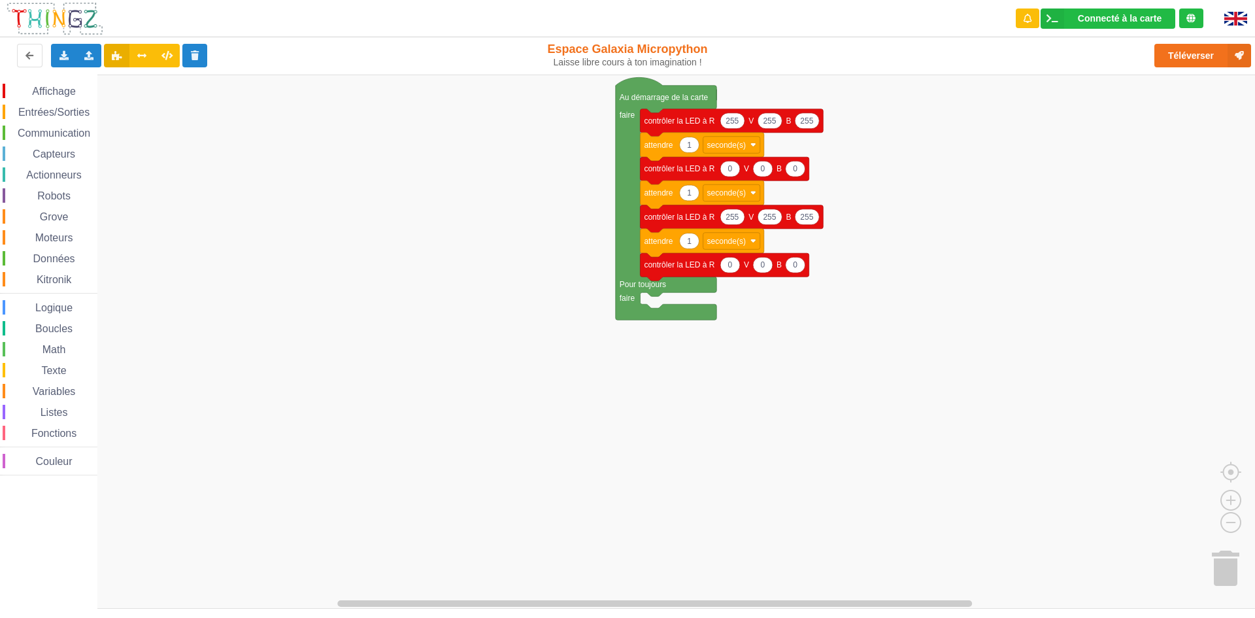
click at [433, 153] on div "Affichage Entrées/Sorties Communication Capteurs Actionneurs Robots Grove Moteu…" at bounding box center [632, 342] width 1264 height 534
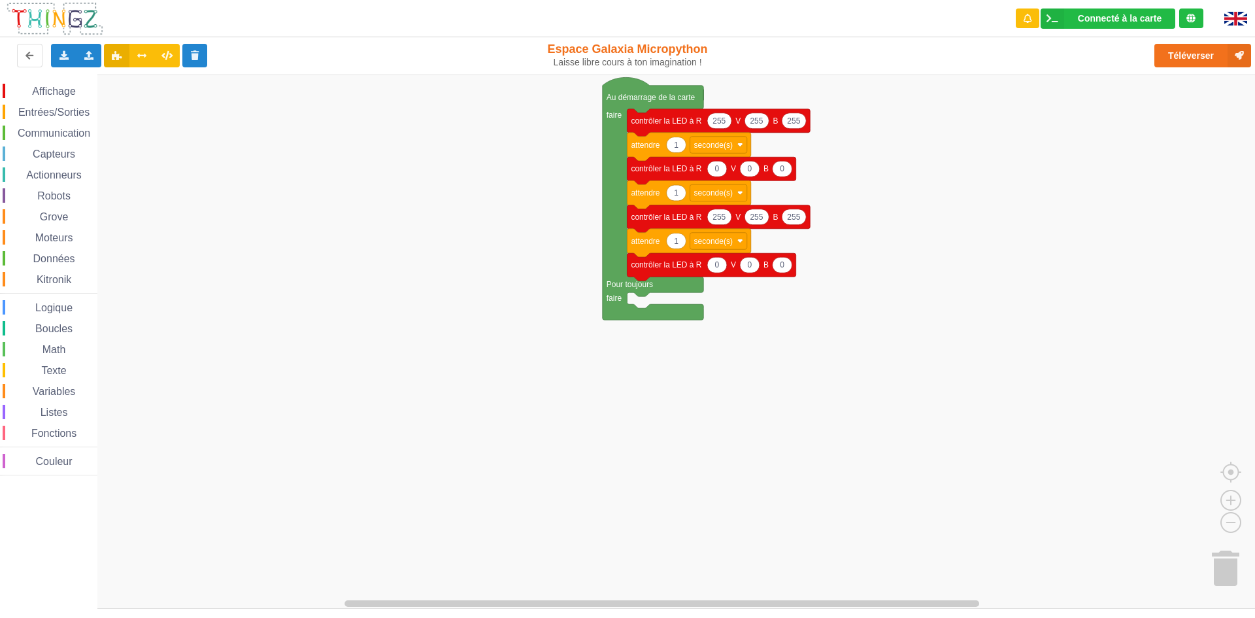
click at [666, 100] on text "Au démarrage de la carte" at bounding box center [651, 97] width 89 height 9
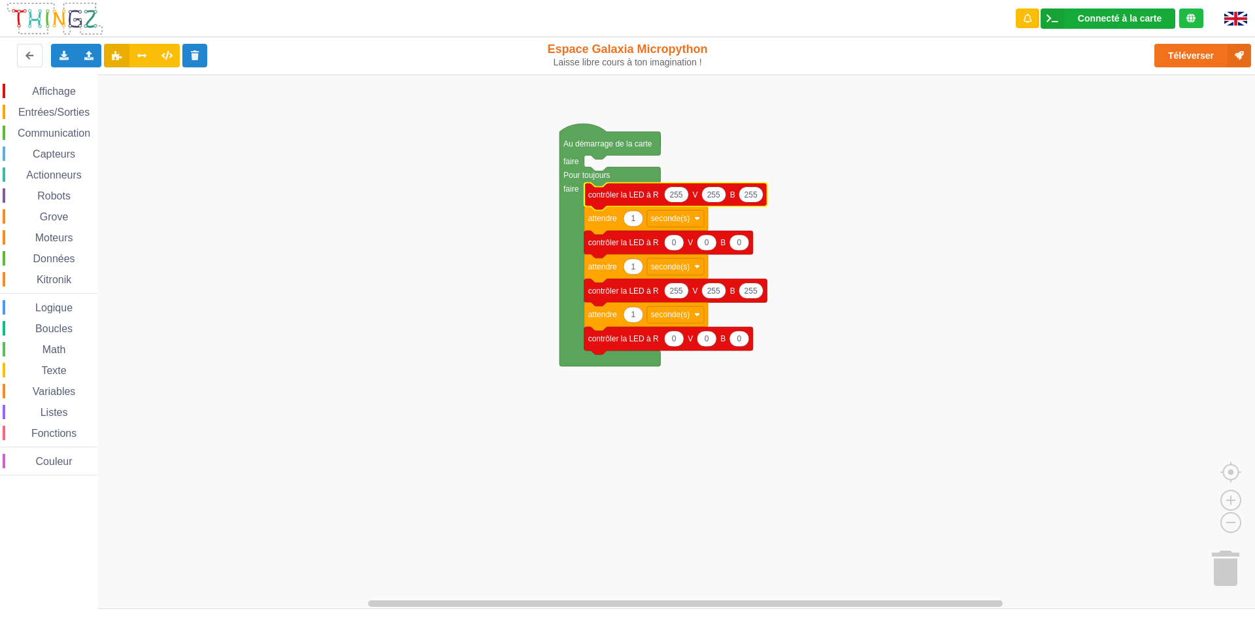
click at [1127, 22] on div "Connecté à la carte" at bounding box center [1120, 18] width 84 height 9
click at [982, 154] on rect "Espace de travail de Blocky" at bounding box center [632, 342] width 1264 height 534
click at [1199, 53] on button "Téléverser" at bounding box center [1203, 56] width 97 height 24
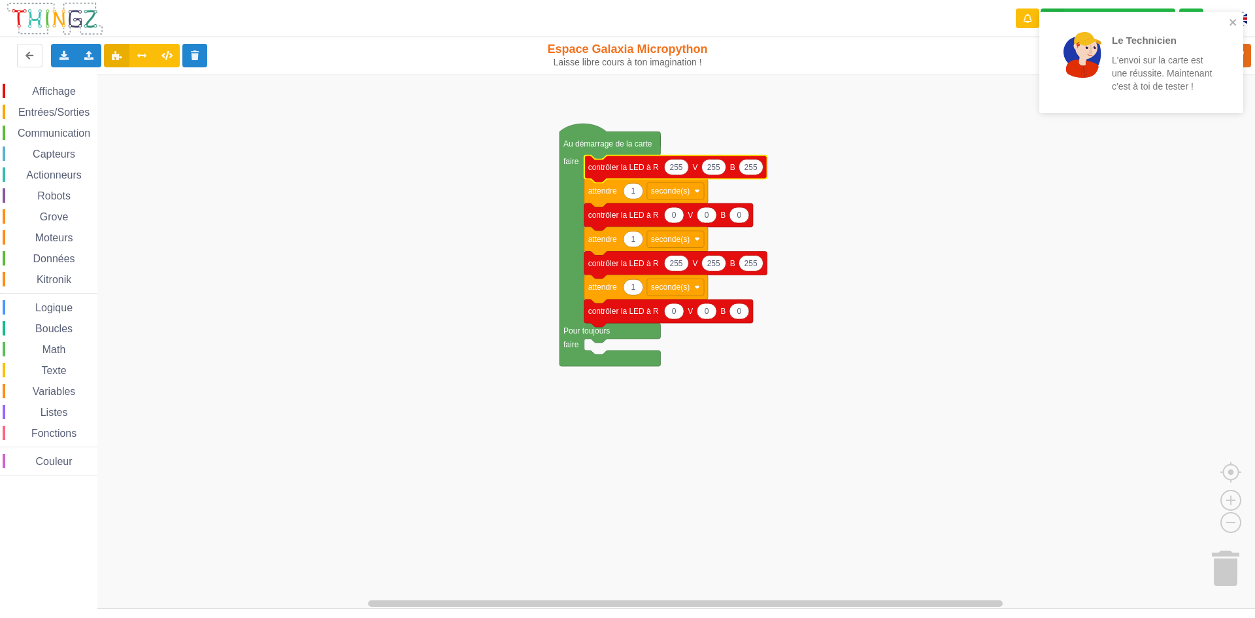
click at [979, 206] on rect "Espace de travail de Blocky" at bounding box center [632, 342] width 1264 height 534
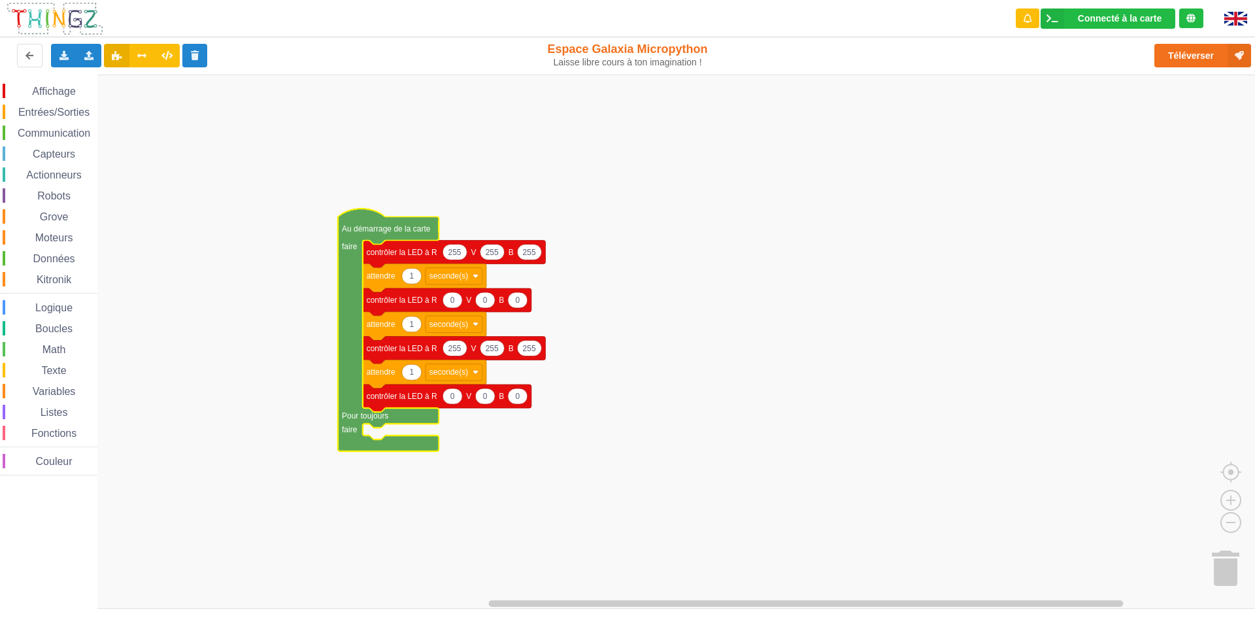
click at [458, 178] on rect "Espace de travail de Blocky" at bounding box center [632, 342] width 1264 height 534
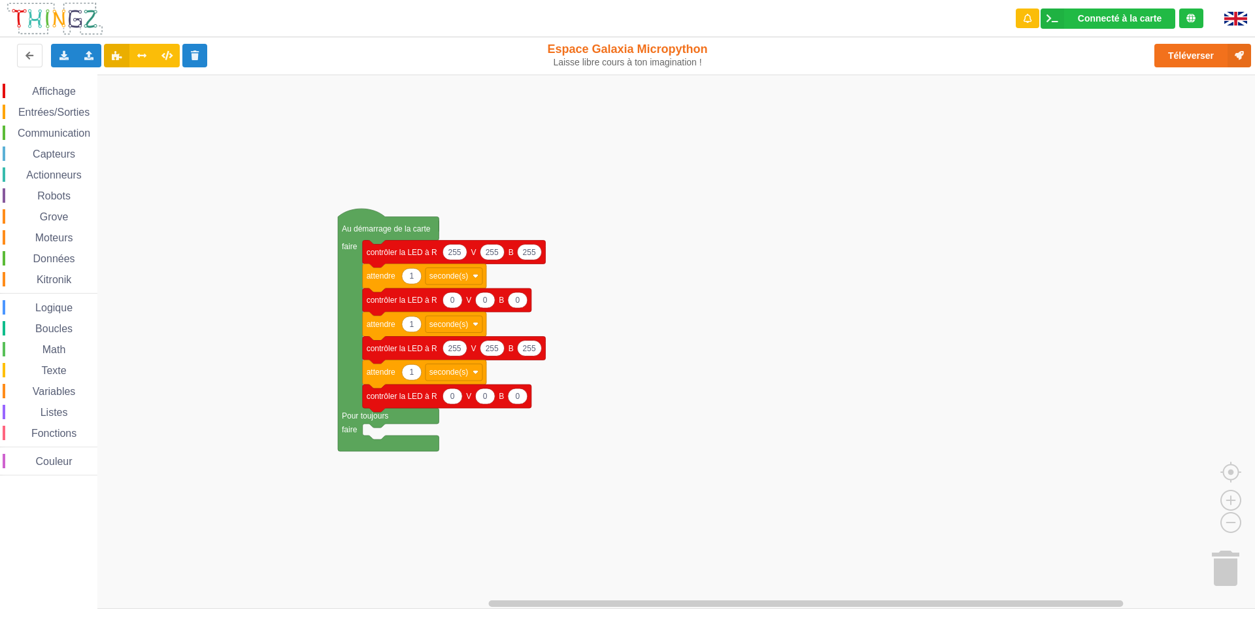
click at [458, 185] on rect "Espace de travail de Blocky" at bounding box center [632, 342] width 1264 height 534
